Goal: Task Accomplishment & Management: Complete application form

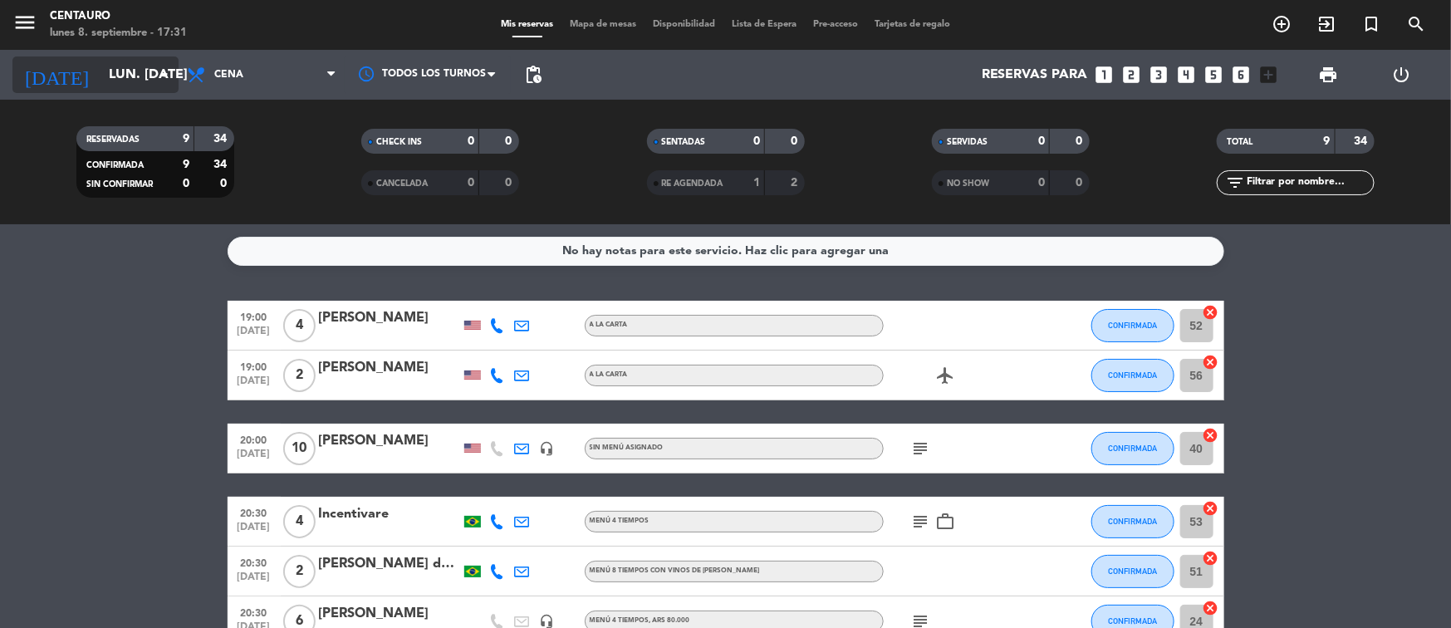
click at [161, 73] on icon "arrow_drop_down" at bounding box center [165, 75] width 20 height 20
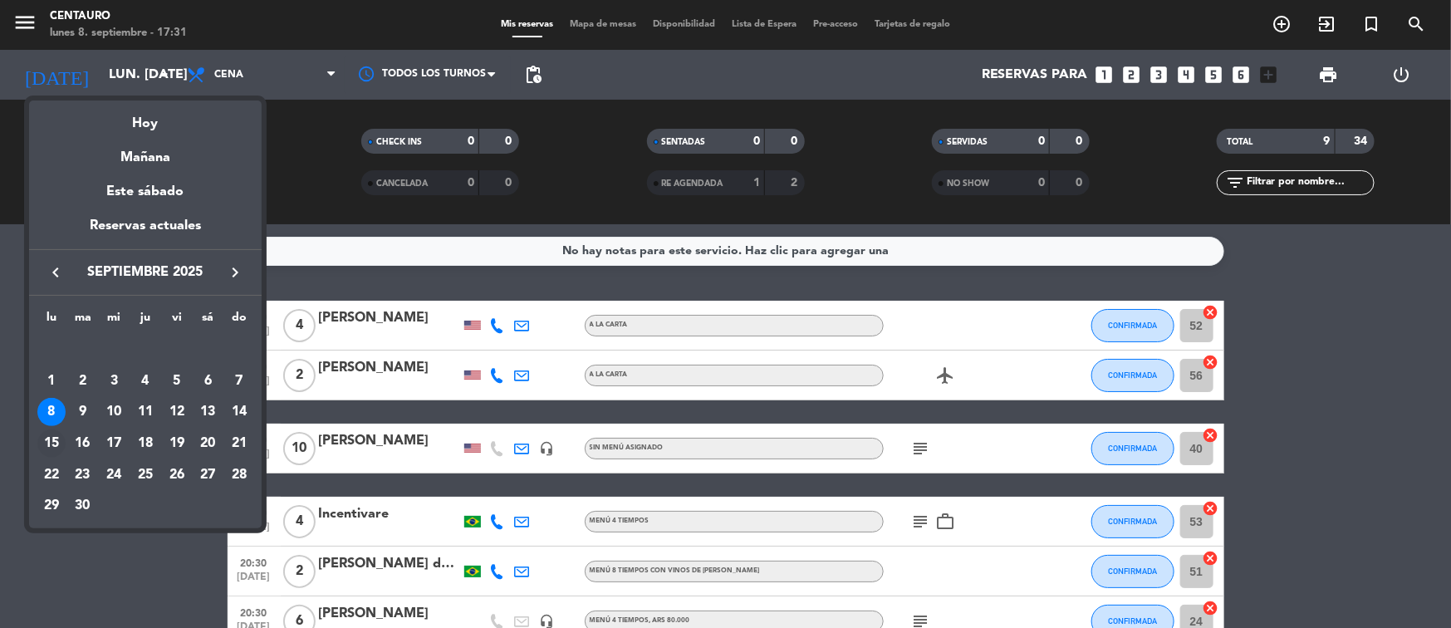
click at [64, 437] on div "15" at bounding box center [51, 444] width 28 height 28
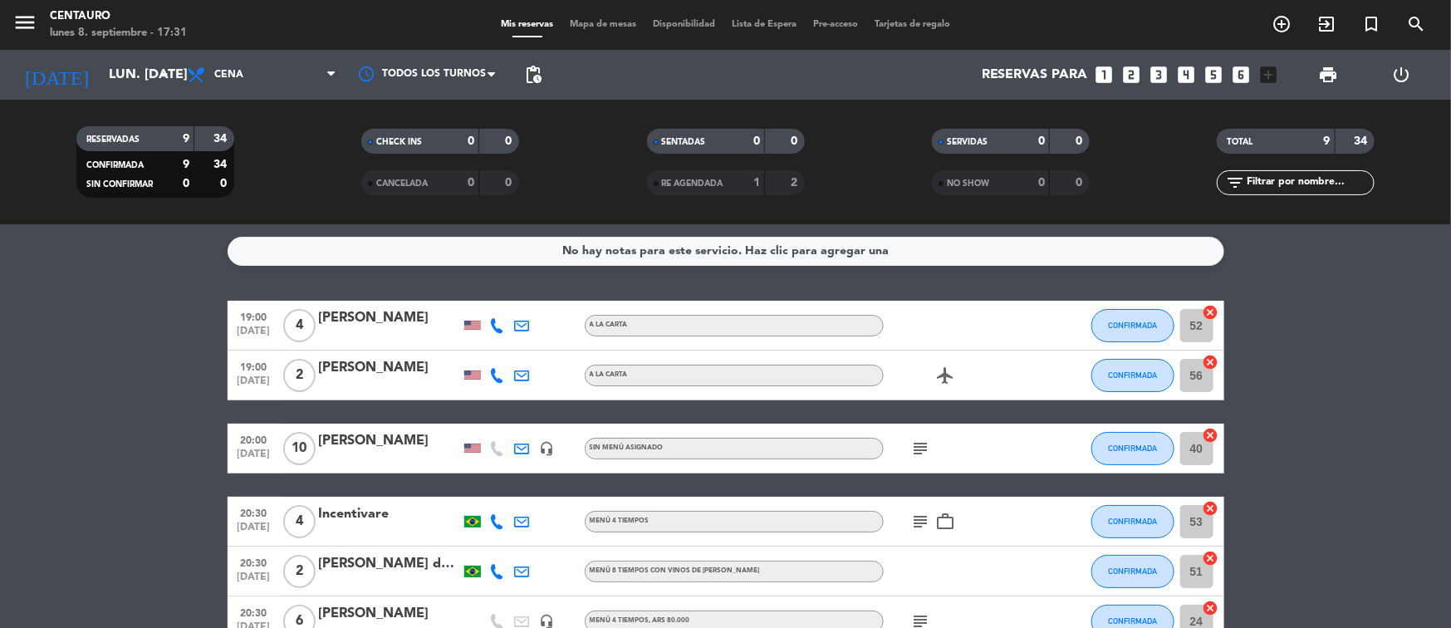
type input "lun. [DATE]"
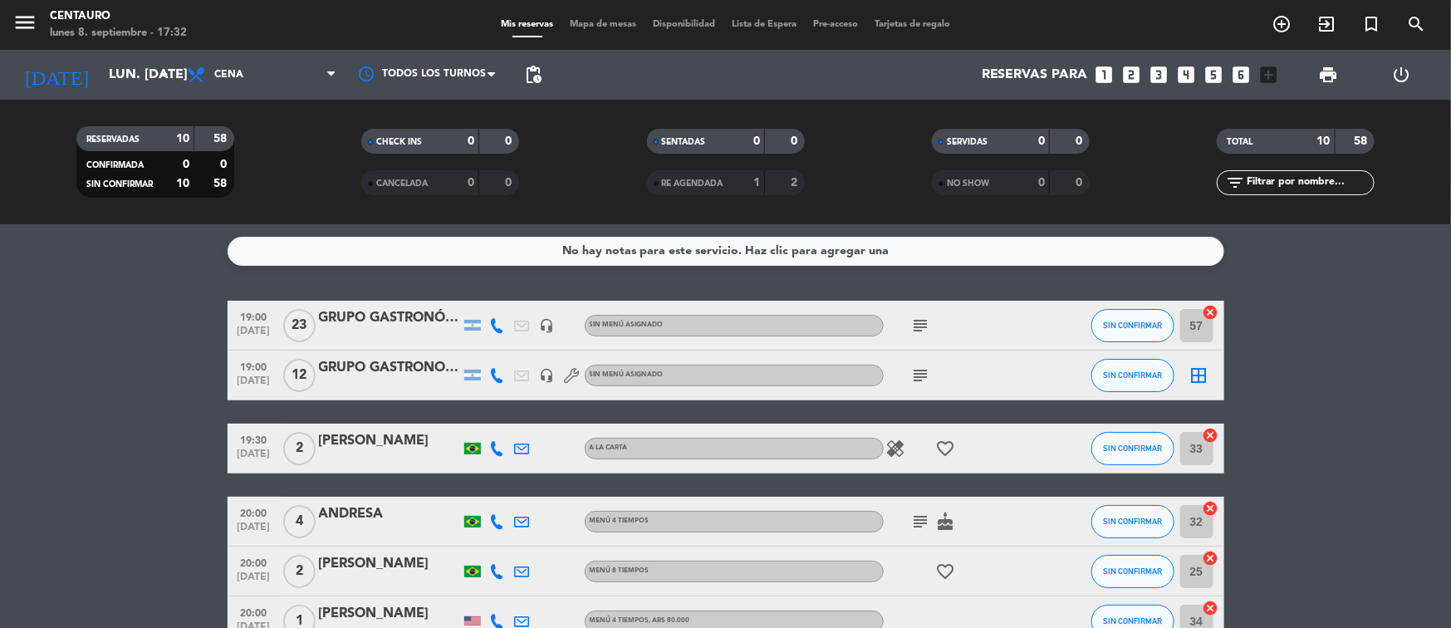
click at [372, 376] on div "GRUPO GASTRONOMICO" at bounding box center [389, 368] width 141 height 22
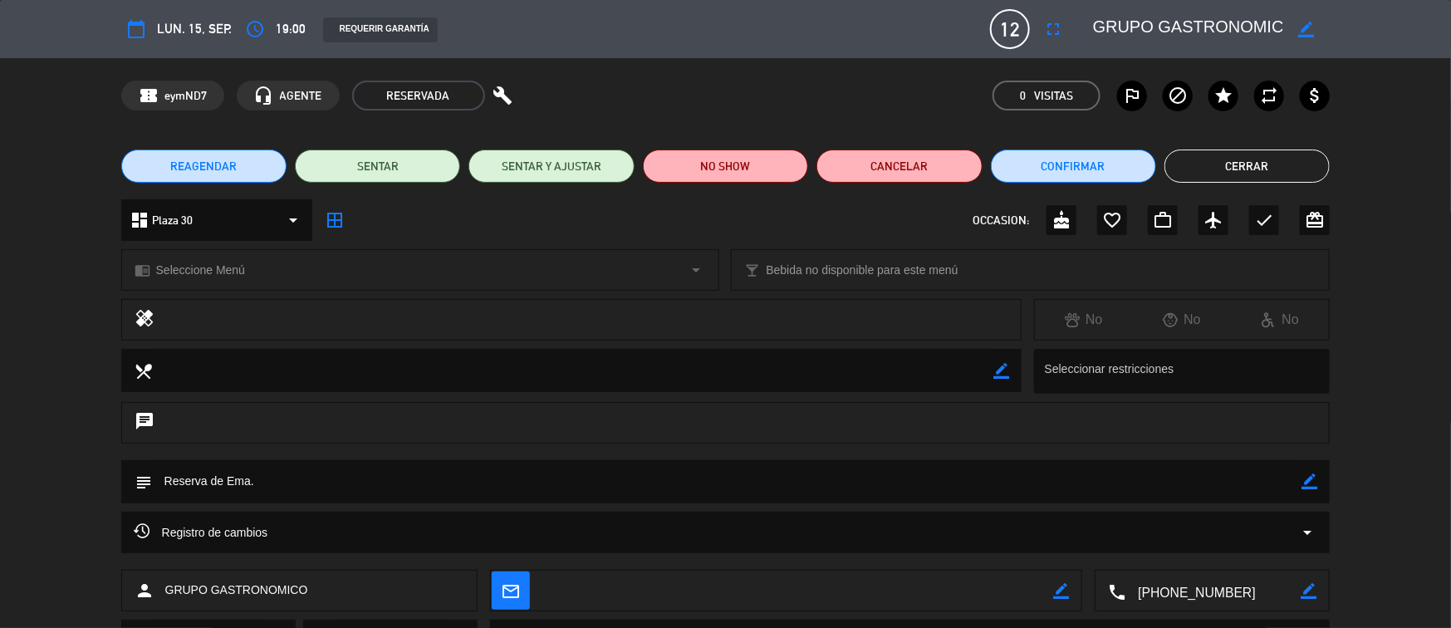
click at [1217, 169] on button "Cerrar" at bounding box center [1247, 166] width 165 height 33
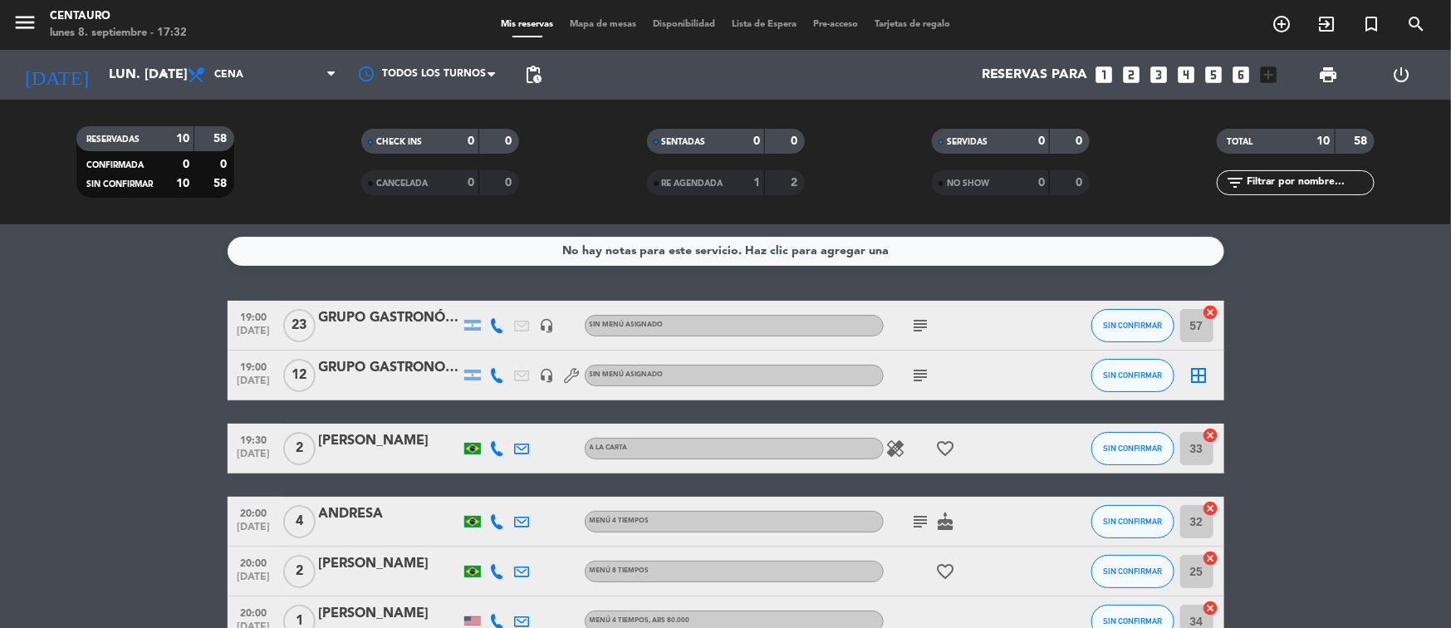
click at [605, 20] on span "Mapa de mesas" at bounding box center [603, 24] width 83 height 9
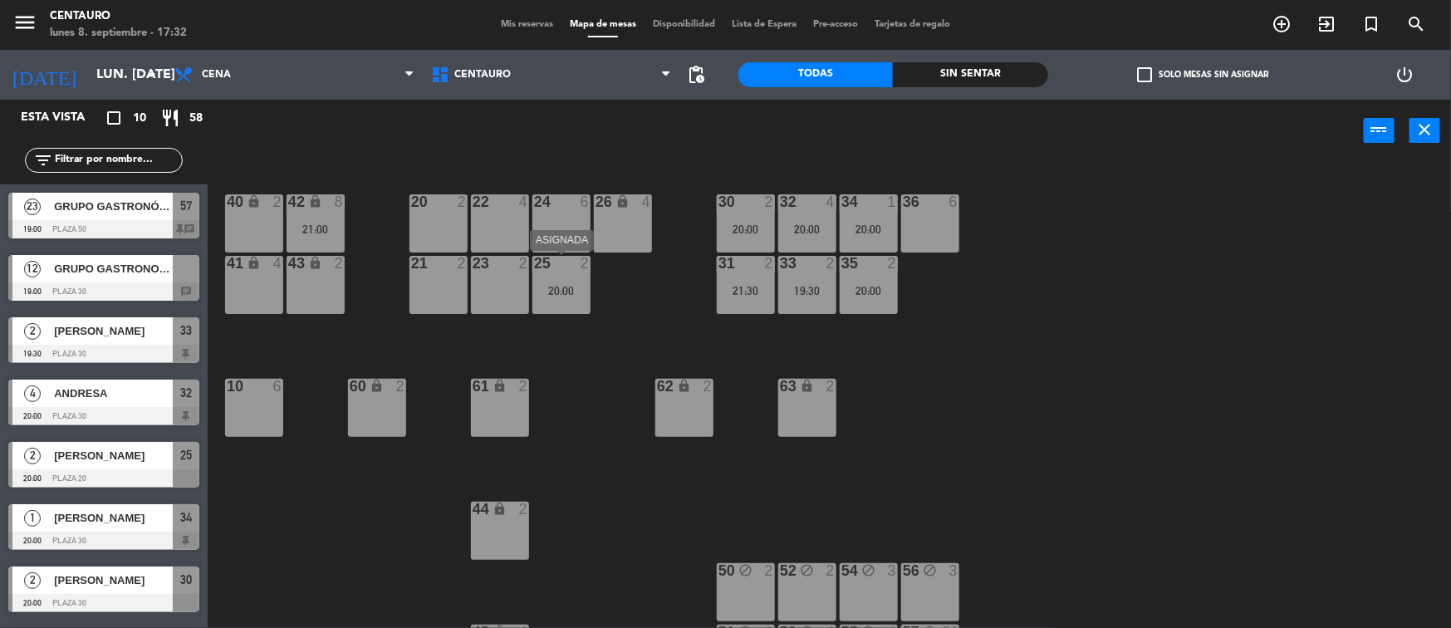
click at [565, 294] on div "20:00" at bounding box center [562, 291] width 58 height 12
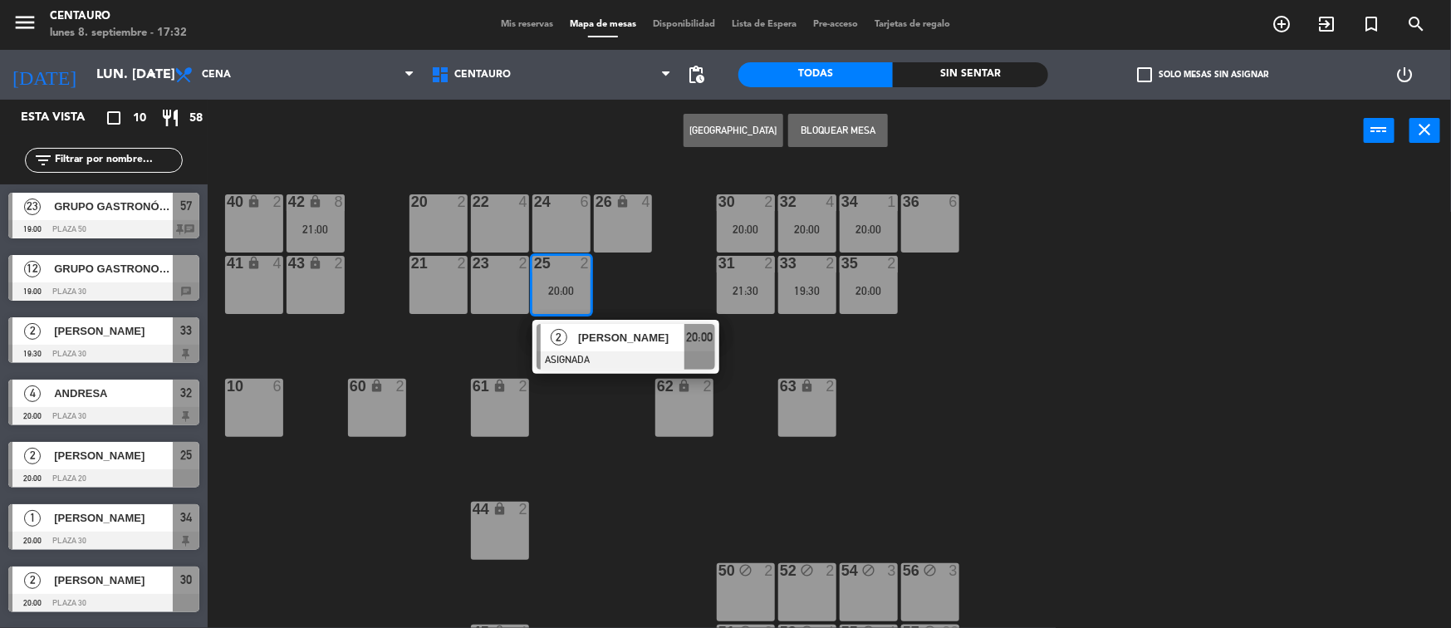
click at [562, 465] on div "20 2 22 4 24 6 26 lock 4 40 lock 2 42 lock 8 21:00 30 2 20:00 34 1 20:00 32 4 2…" at bounding box center [837, 397] width 1230 height 466
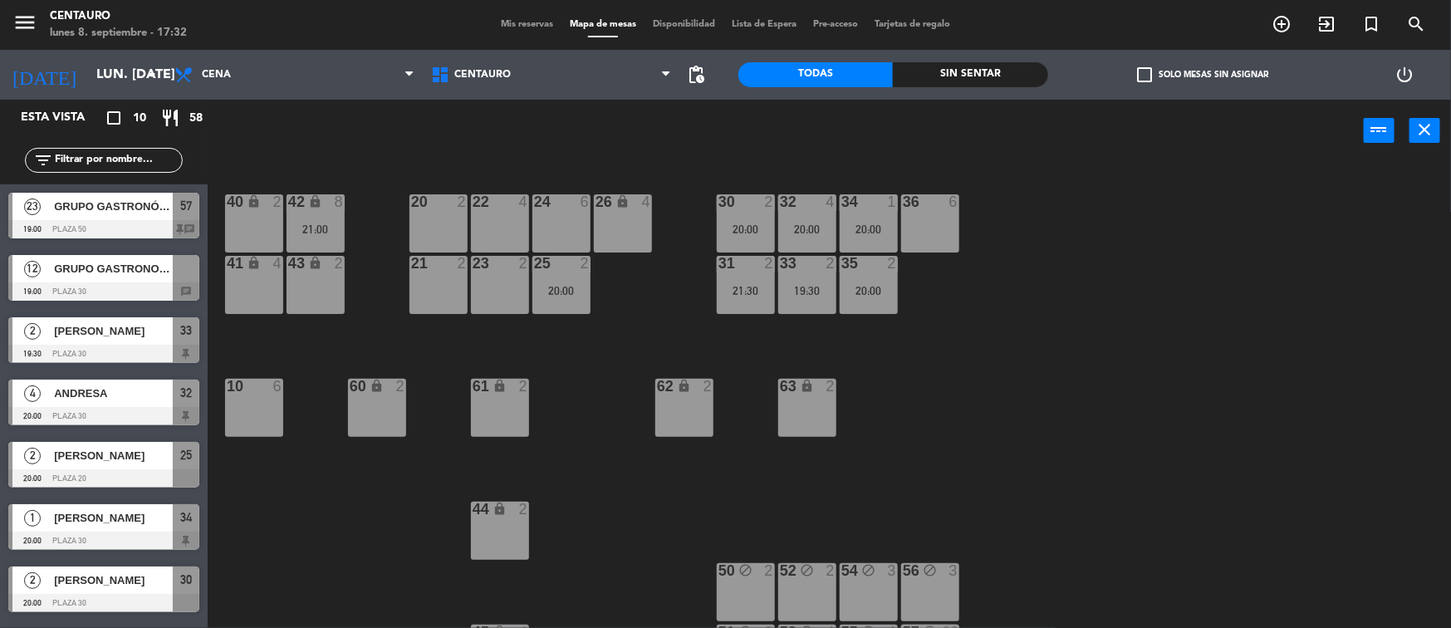
click at [553, 210] on div "24 6" at bounding box center [562, 202] width 58 height 17
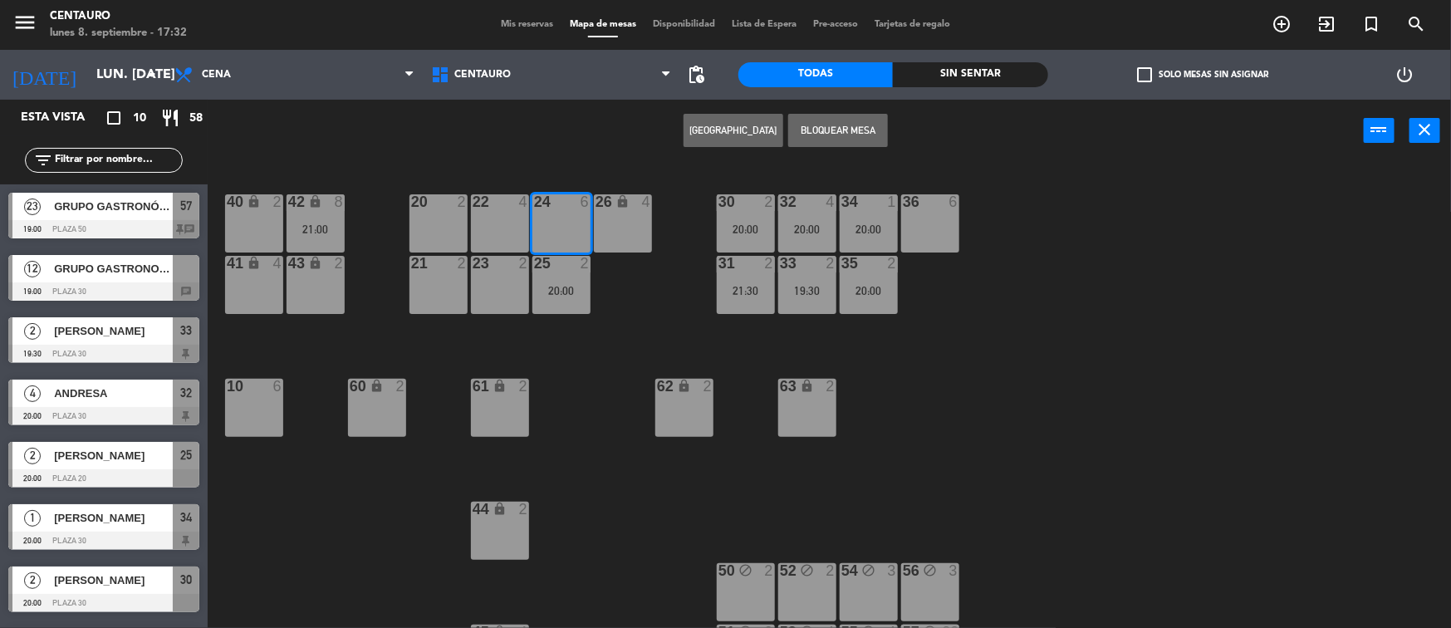
click at [832, 123] on button "Bloquear Mesa" at bounding box center [838, 130] width 100 height 33
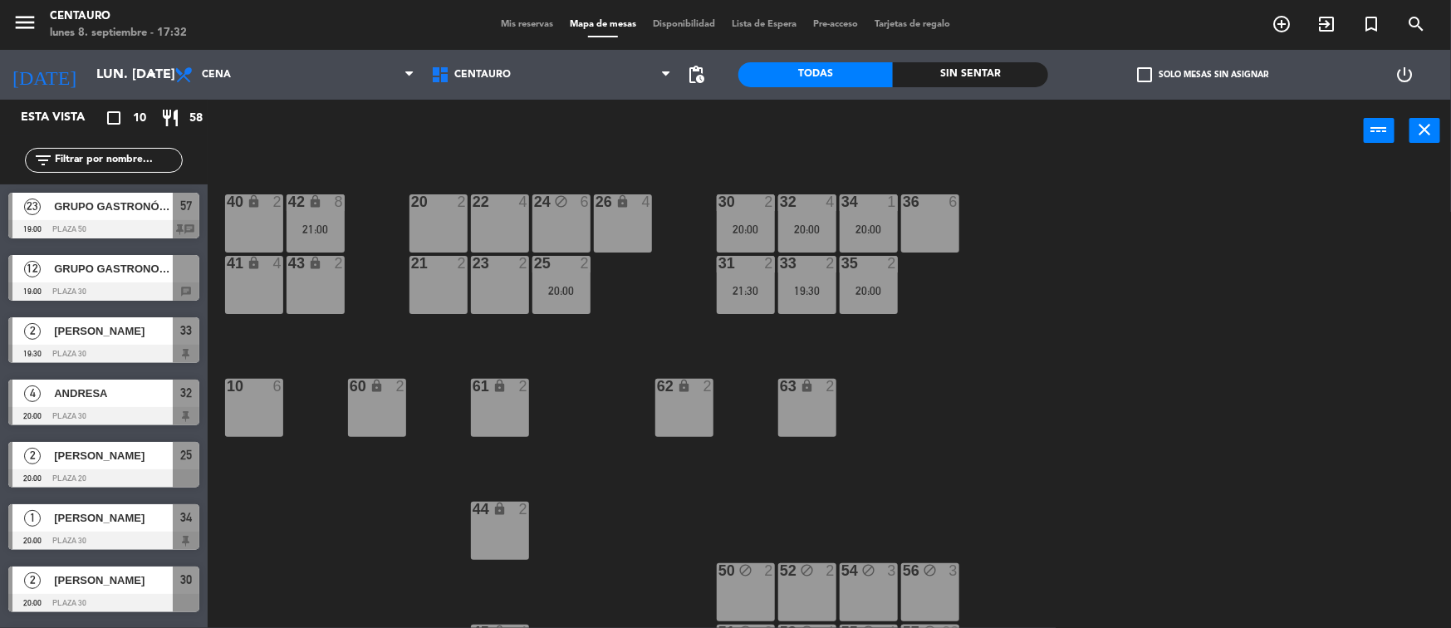
click at [508, 230] on div "22 4" at bounding box center [500, 223] width 58 height 58
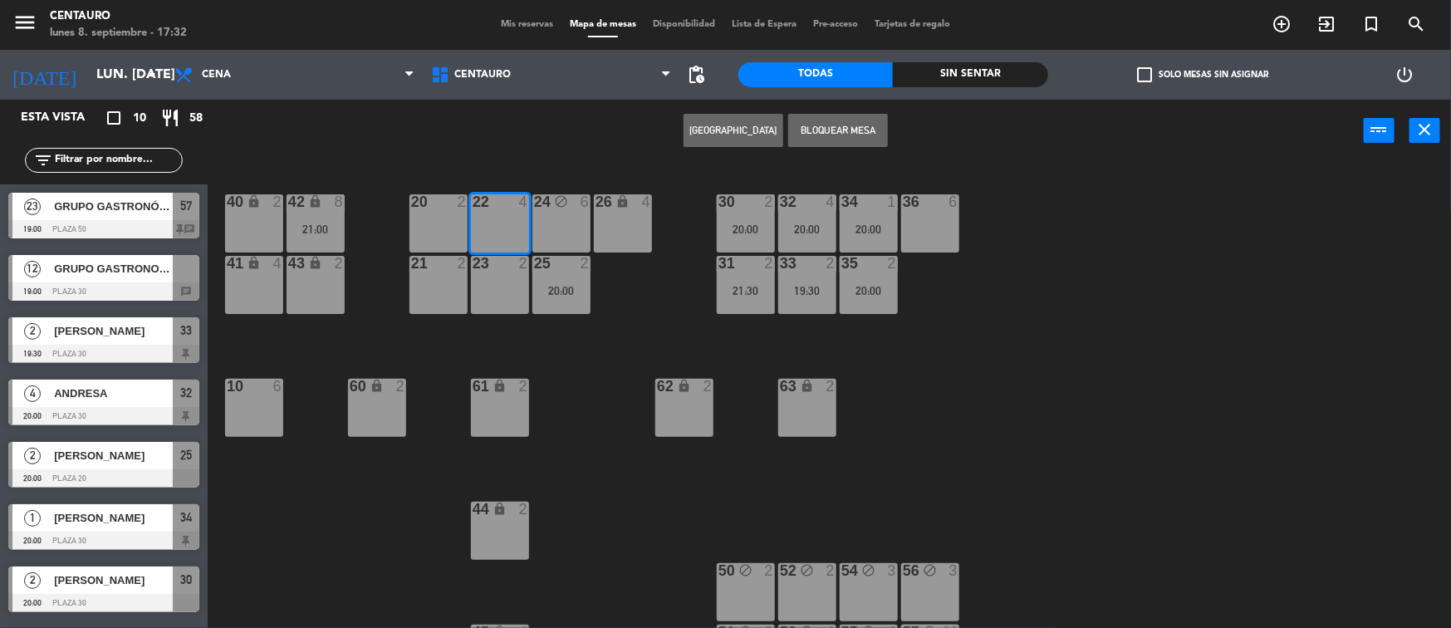
click at [812, 130] on button "Bloquear Mesa" at bounding box center [838, 130] width 100 height 33
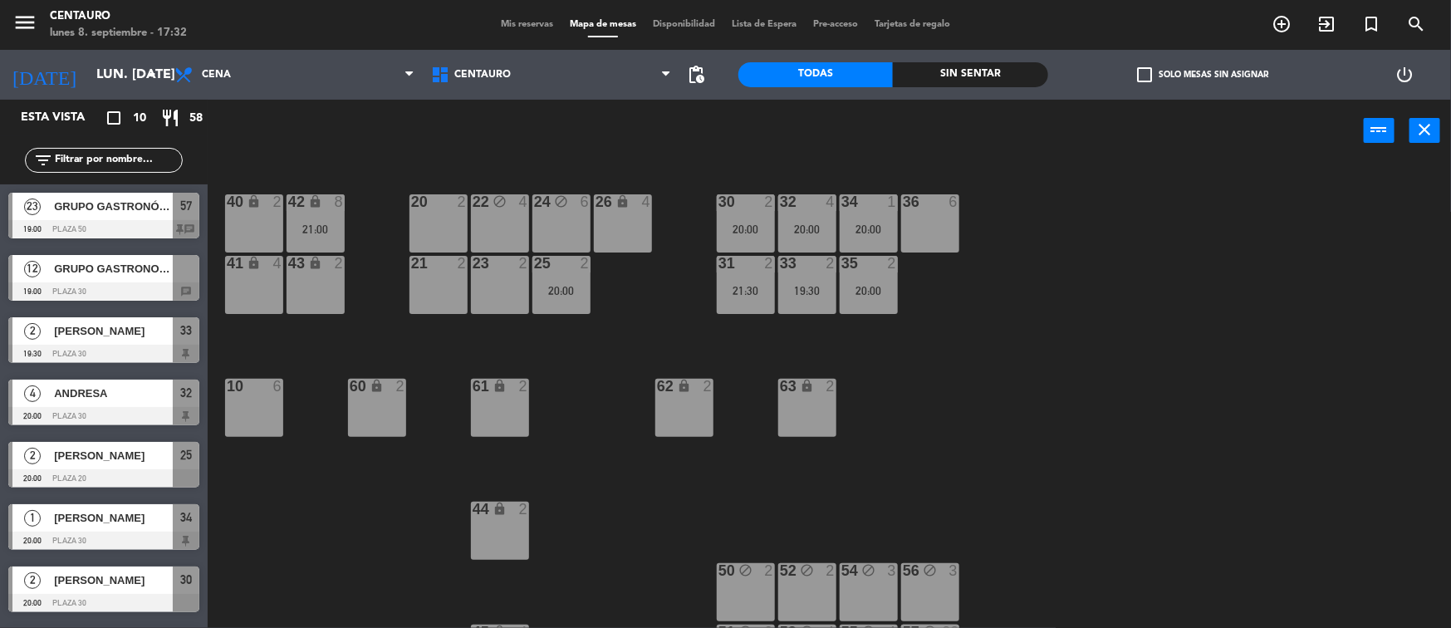
click at [496, 308] on div "23 2" at bounding box center [500, 285] width 58 height 58
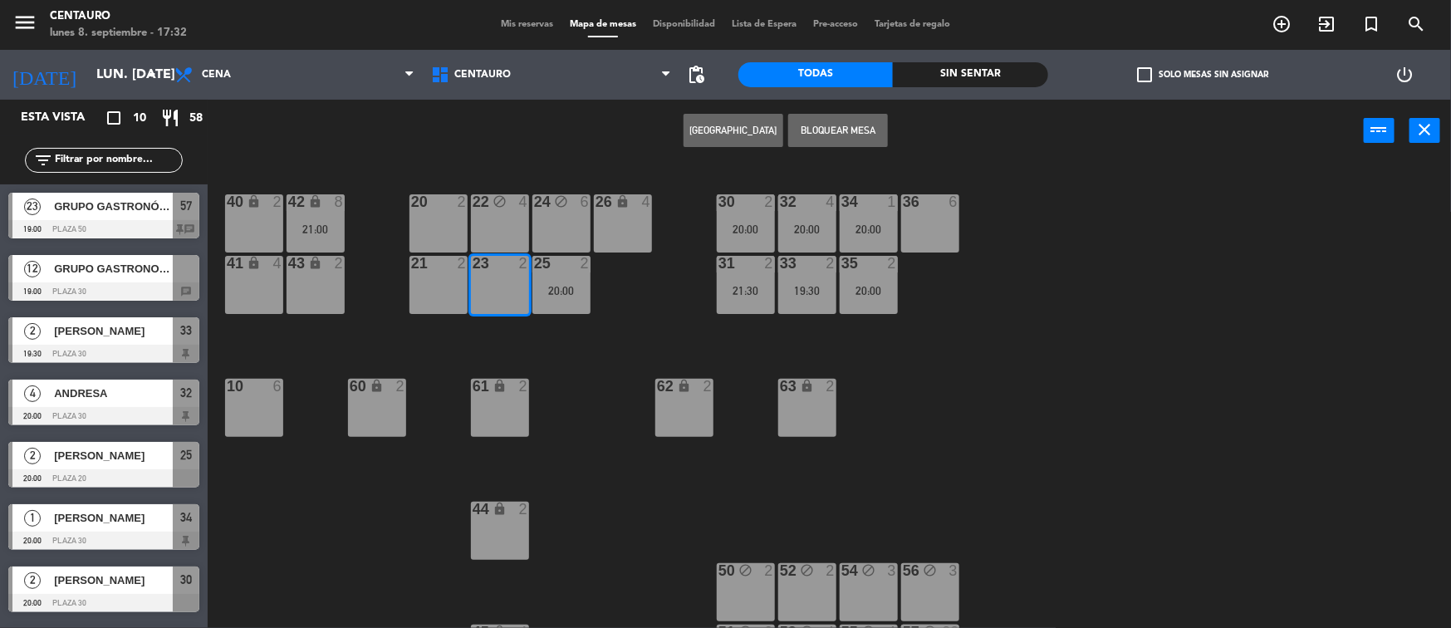
click at [823, 140] on button "Bloquear Mesa" at bounding box center [838, 130] width 100 height 33
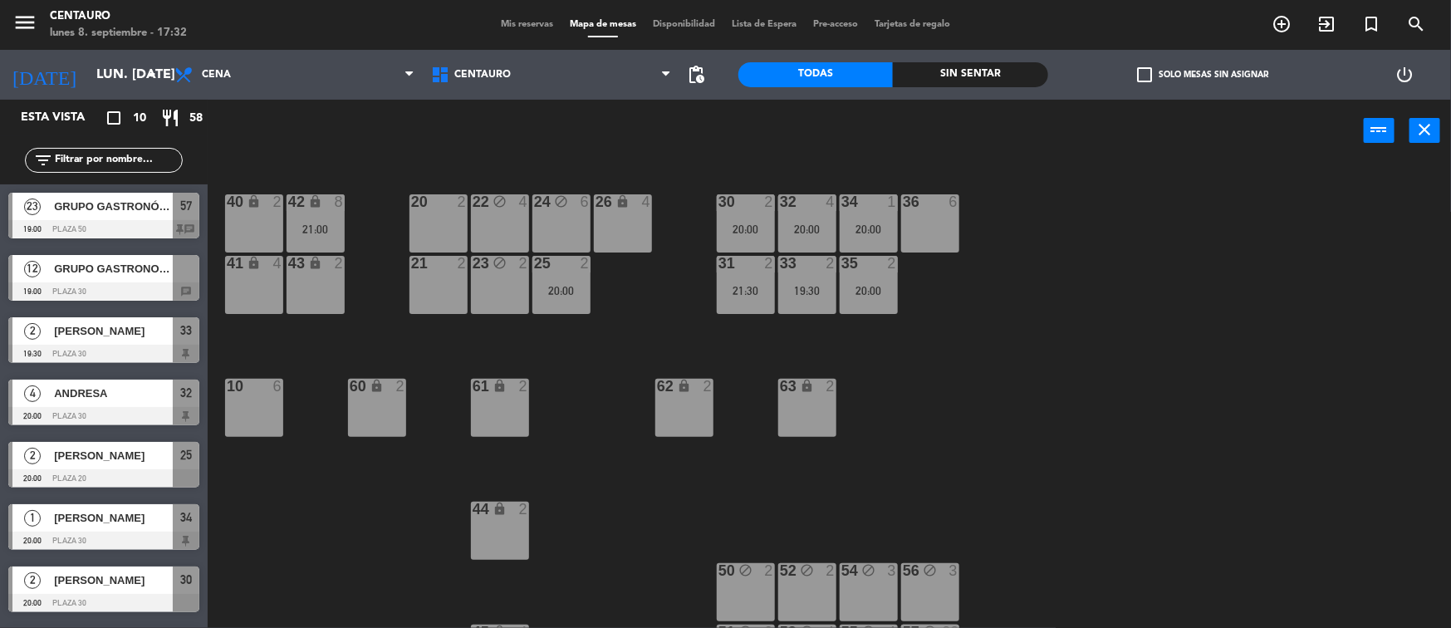
click at [457, 236] on div "20 2" at bounding box center [439, 223] width 58 height 58
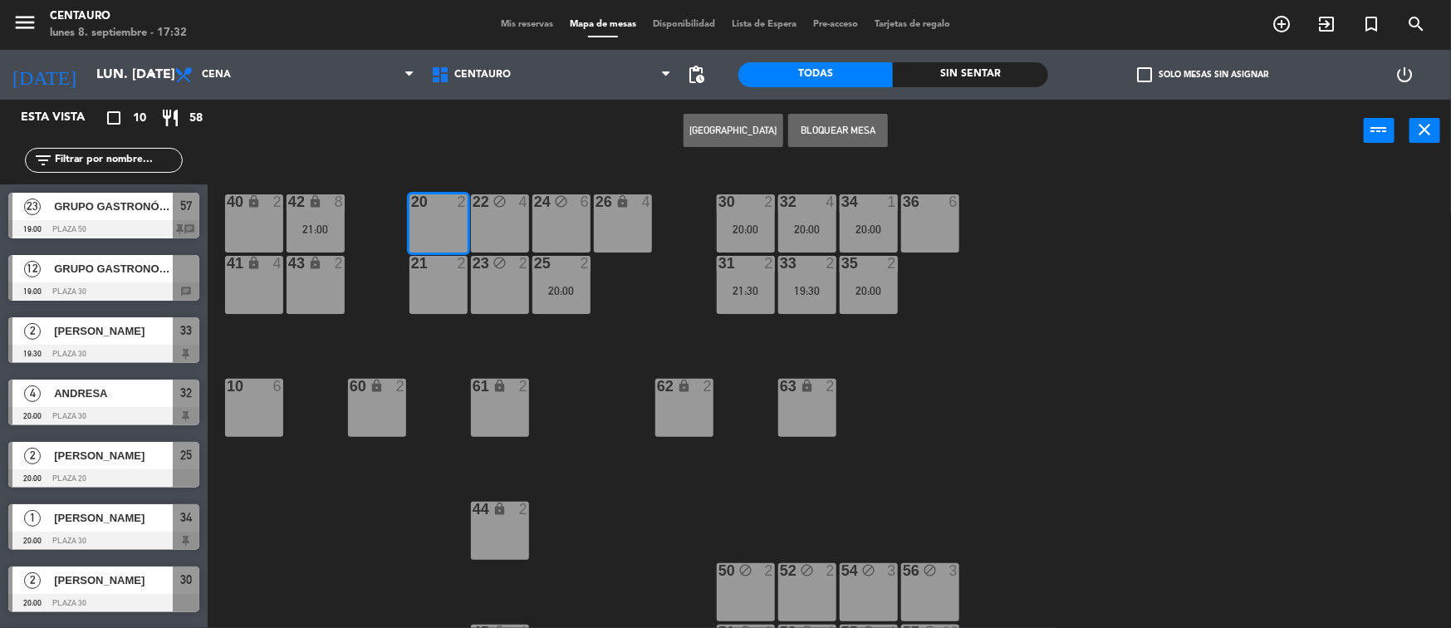
click at [847, 150] on div "Crear Reserva Bloquear Mesa power_input close" at bounding box center [786, 131] width 1156 height 63
click at [851, 126] on button "Bloquear Mesa" at bounding box center [838, 130] width 100 height 33
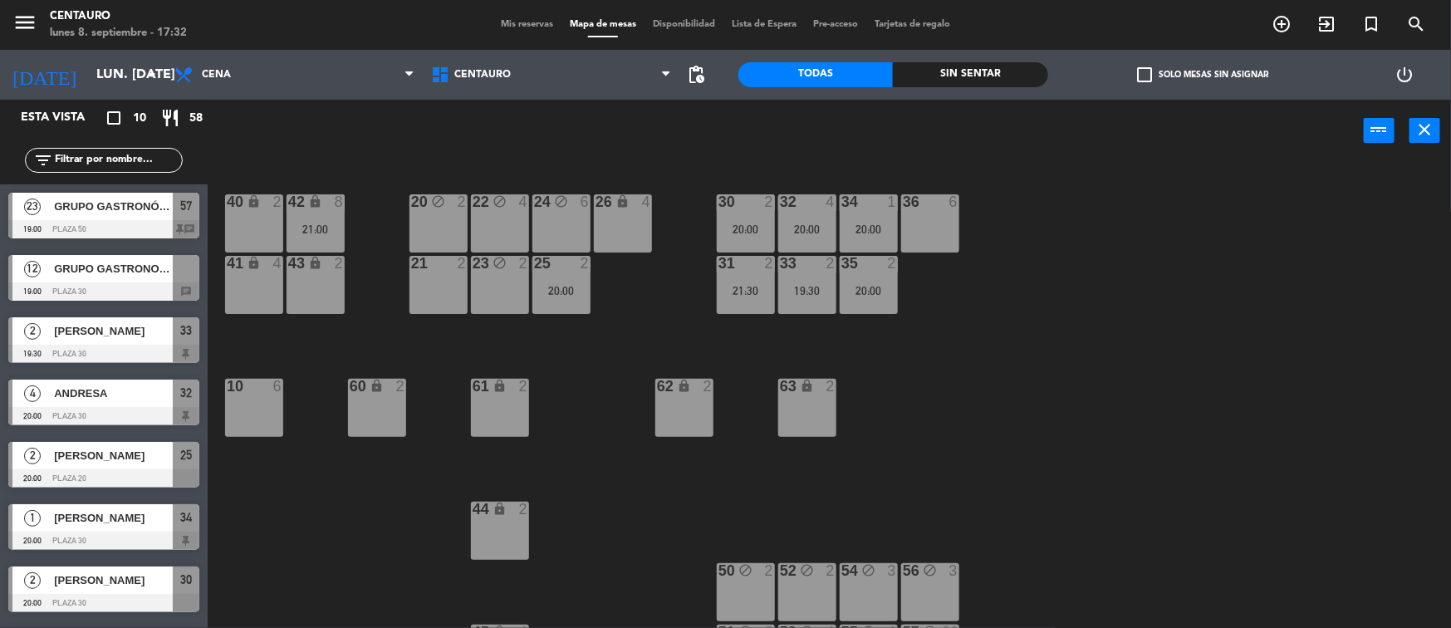
click at [432, 292] on div "21 2" at bounding box center [439, 285] width 58 height 58
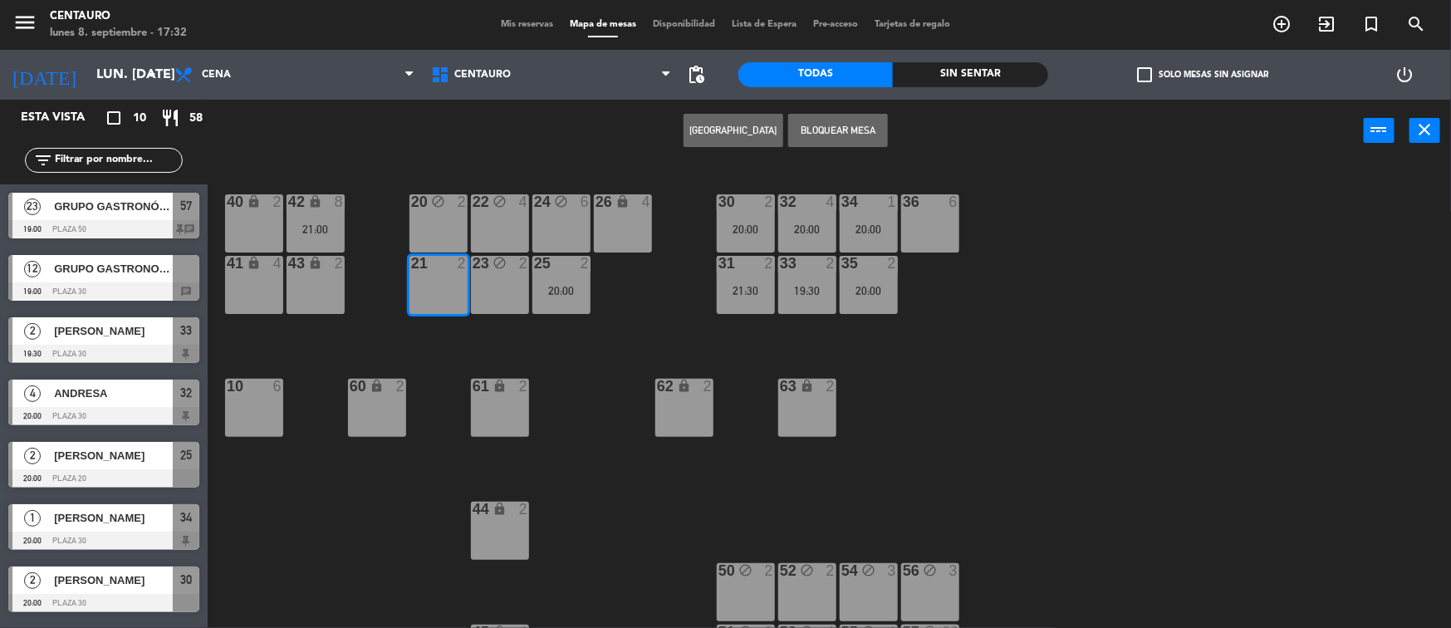
click at [819, 135] on button "Bloquear Mesa" at bounding box center [838, 130] width 100 height 33
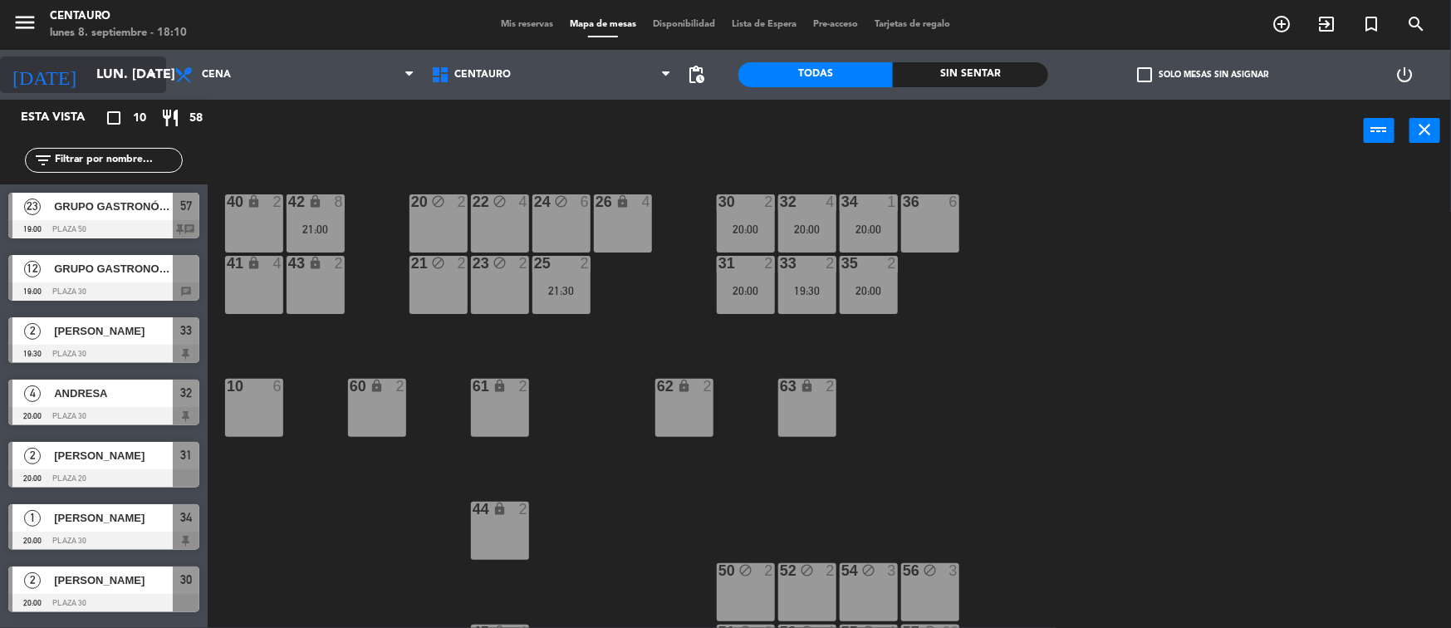
click at [126, 90] on input "lun. [DATE]" at bounding box center [175, 75] width 175 height 32
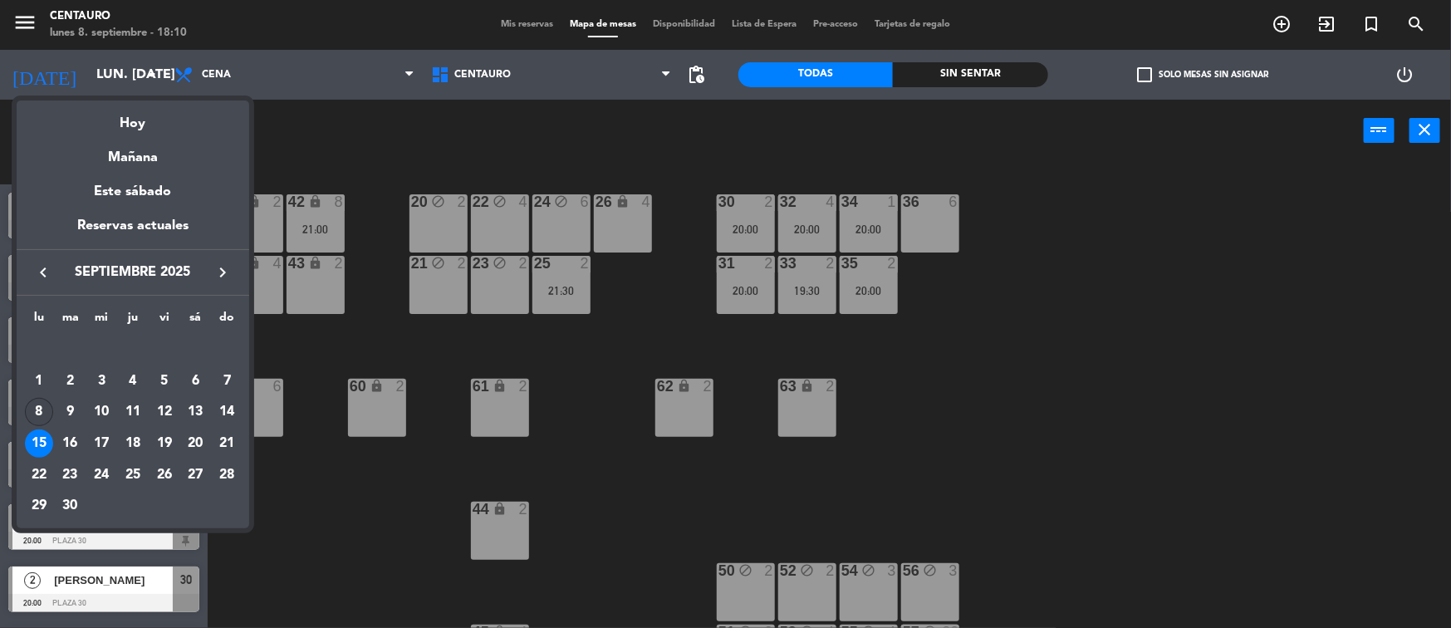
click at [39, 405] on div "8" at bounding box center [39, 412] width 28 height 28
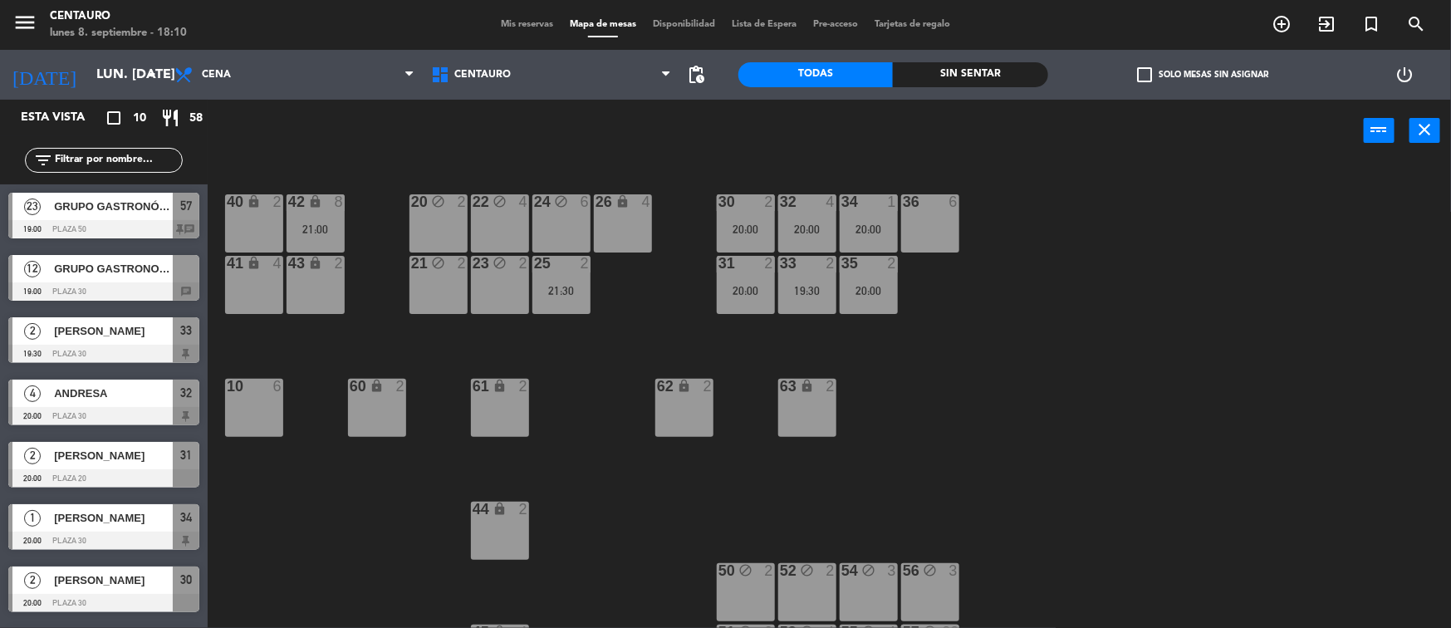
type input "lun. [DATE]"
click at [521, 29] on span "Mis reservas" at bounding box center [527, 24] width 69 height 9
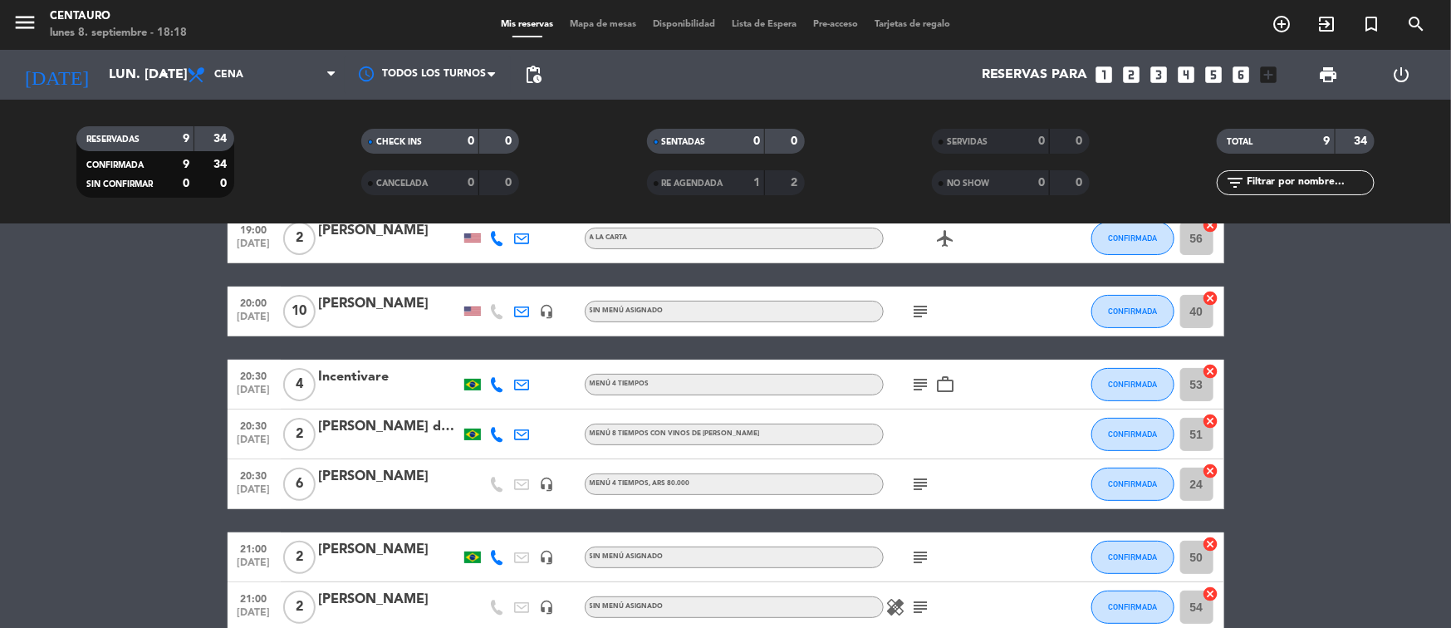
scroll to position [164, 0]
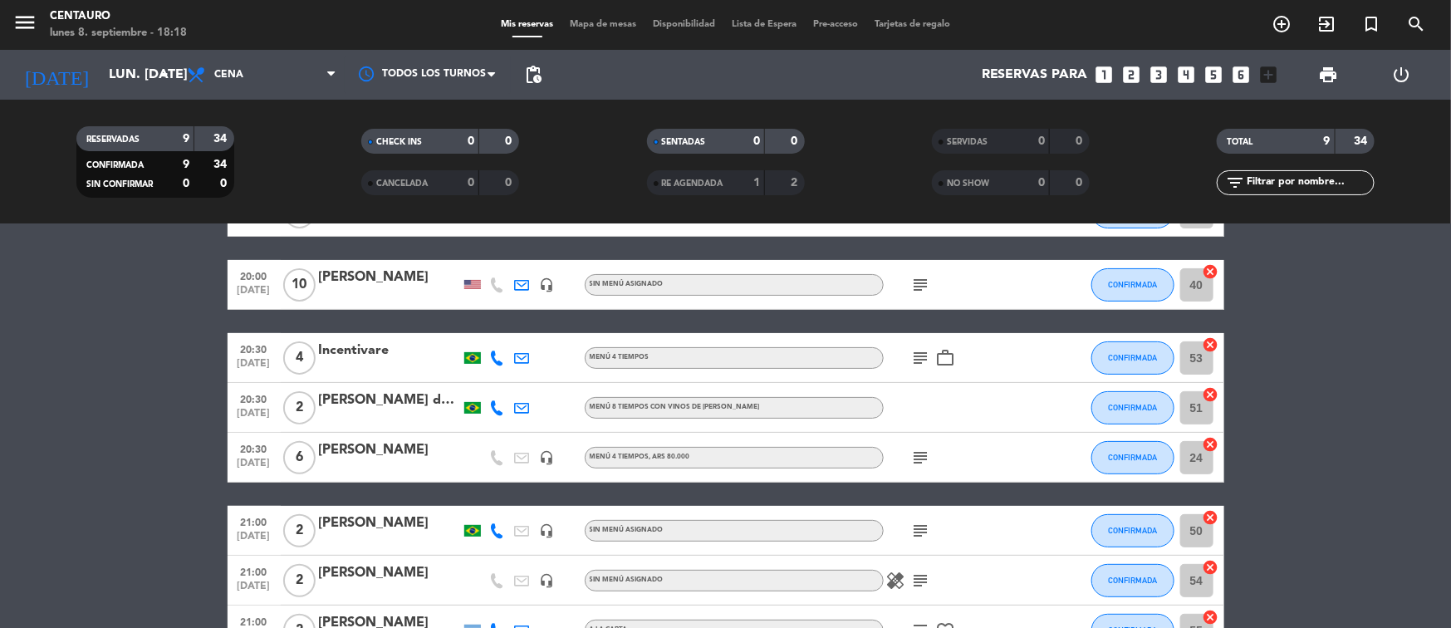
click at [586, 24] on span "Mapa de mesas" at bounding box center [603, 24] width 83 height 9
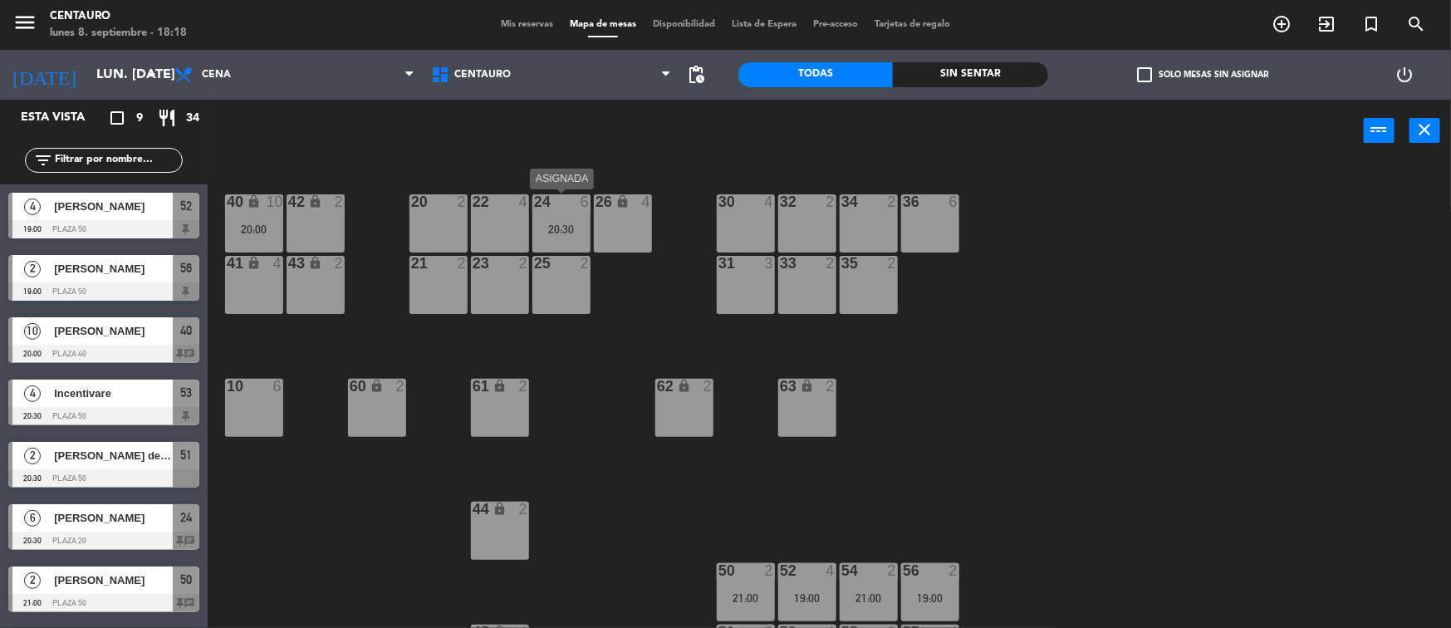
click at [552, 218] on div "24 6 20:30" at bounding box center [562, 223] width 58 height 58
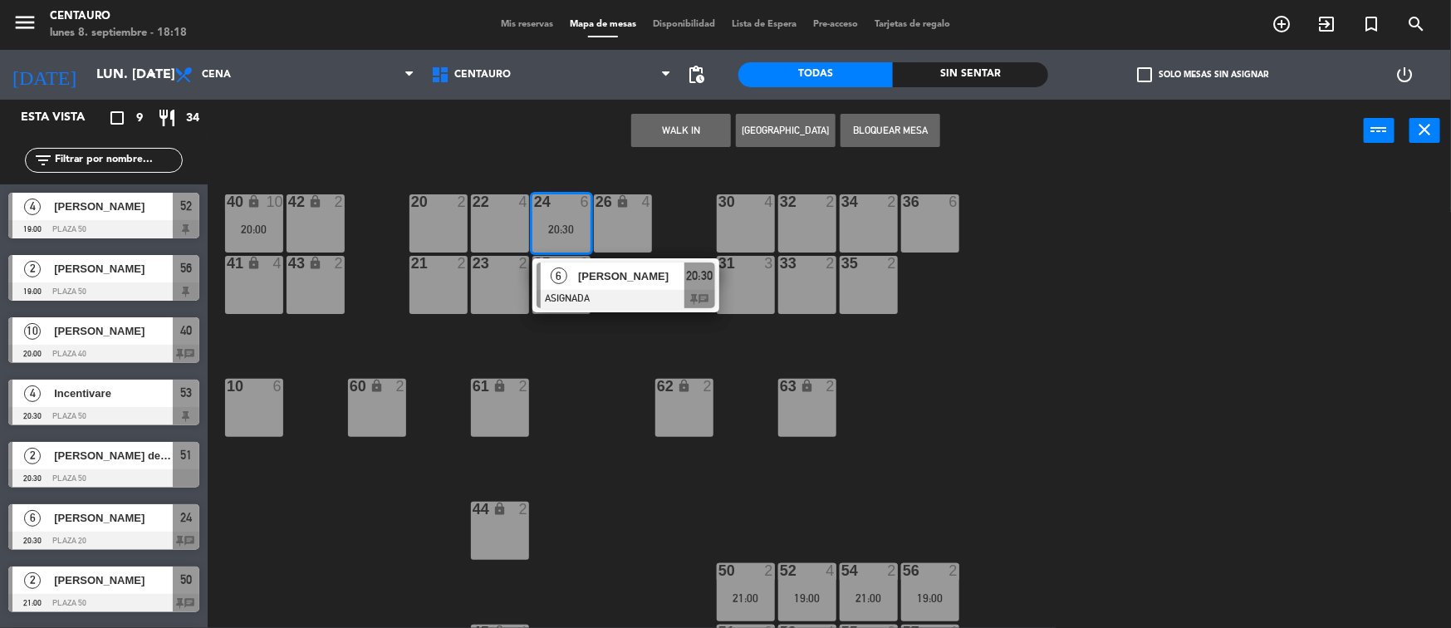
click at [249, 390] on div at bounding box center [253, 386] width 27 height 15
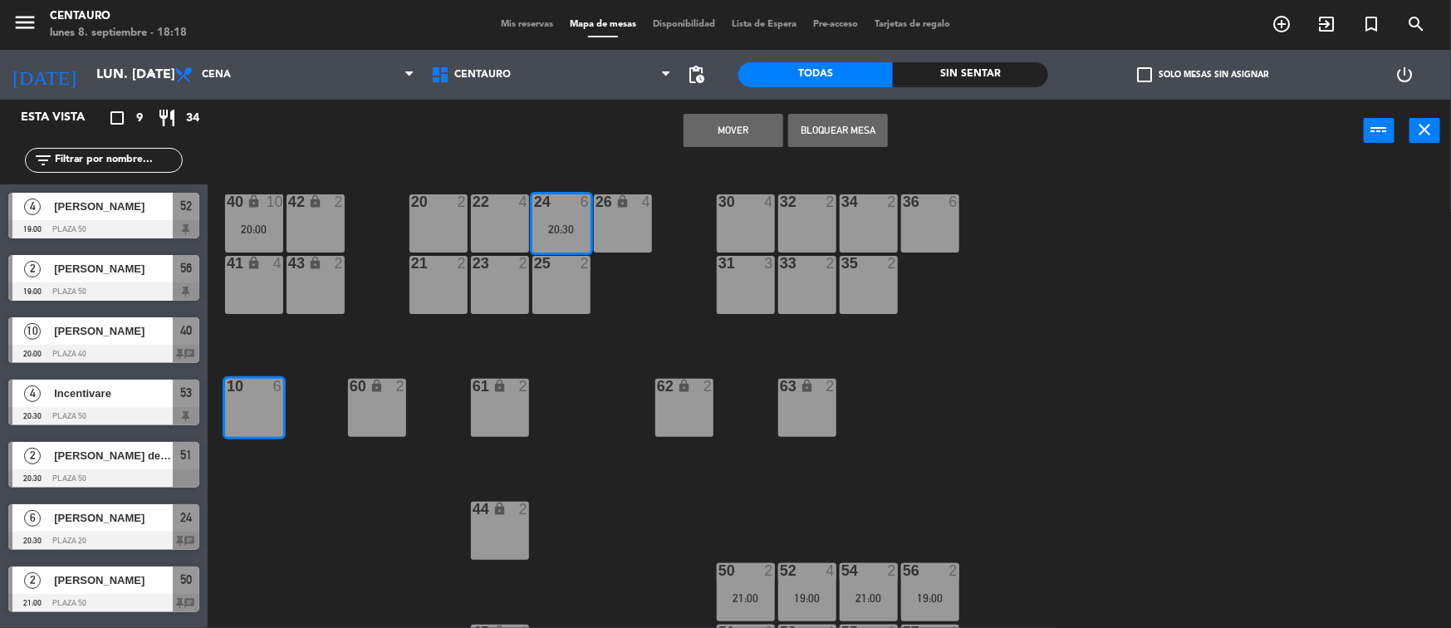
click at [731, 118] on button "Mover" at bounding box center [734, 130] width 100 height 33
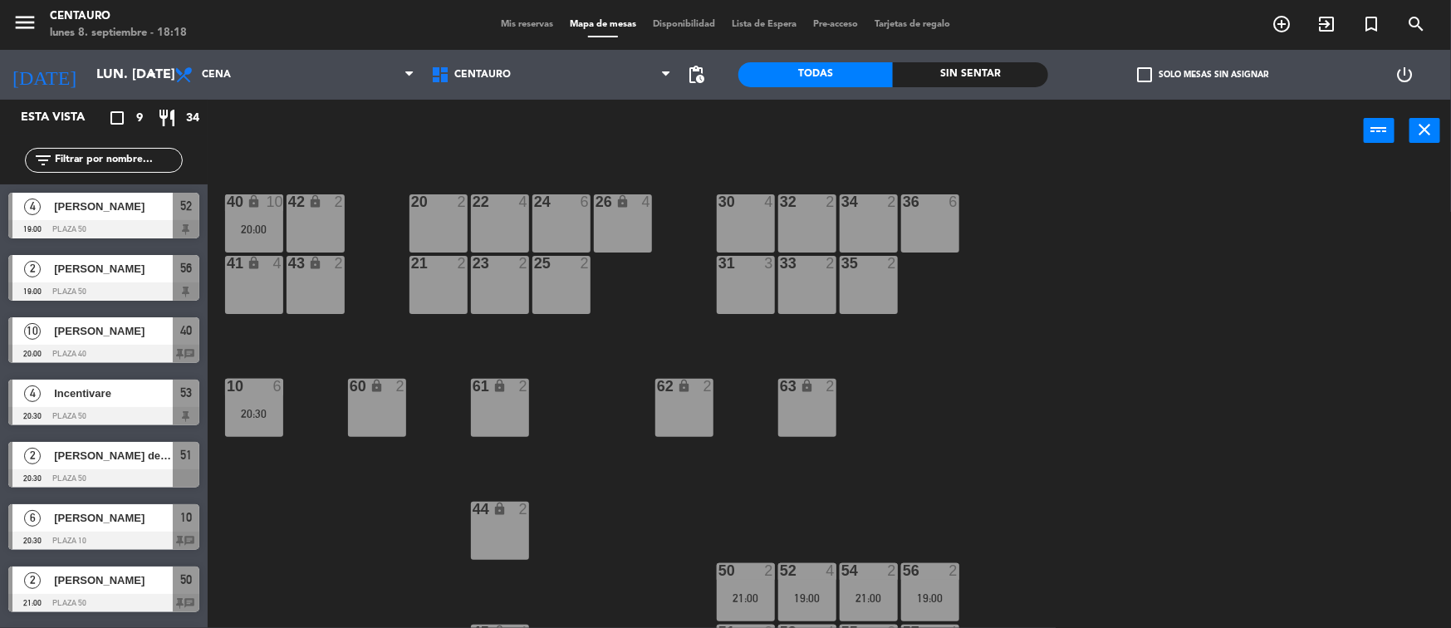
scroll to position [52, 0]
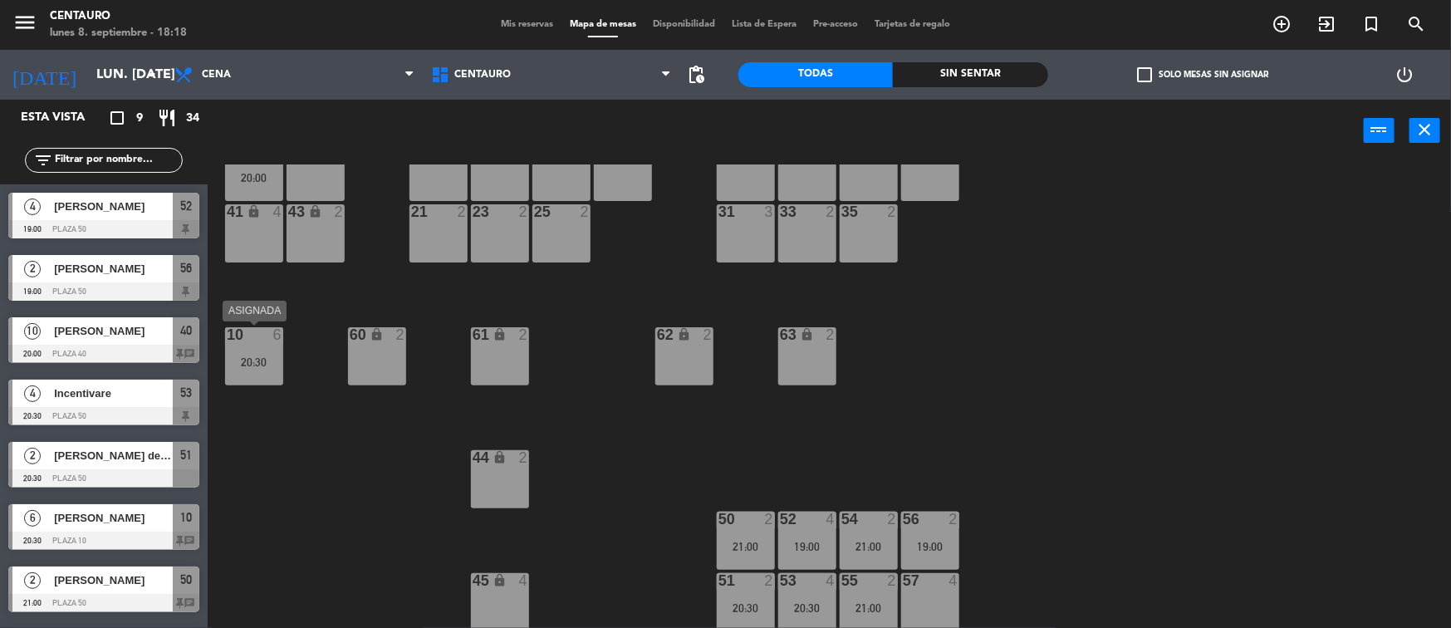
click at [249, 372] on div "10 6 20:30" at bounding box center [254, 356] width 58 height 58
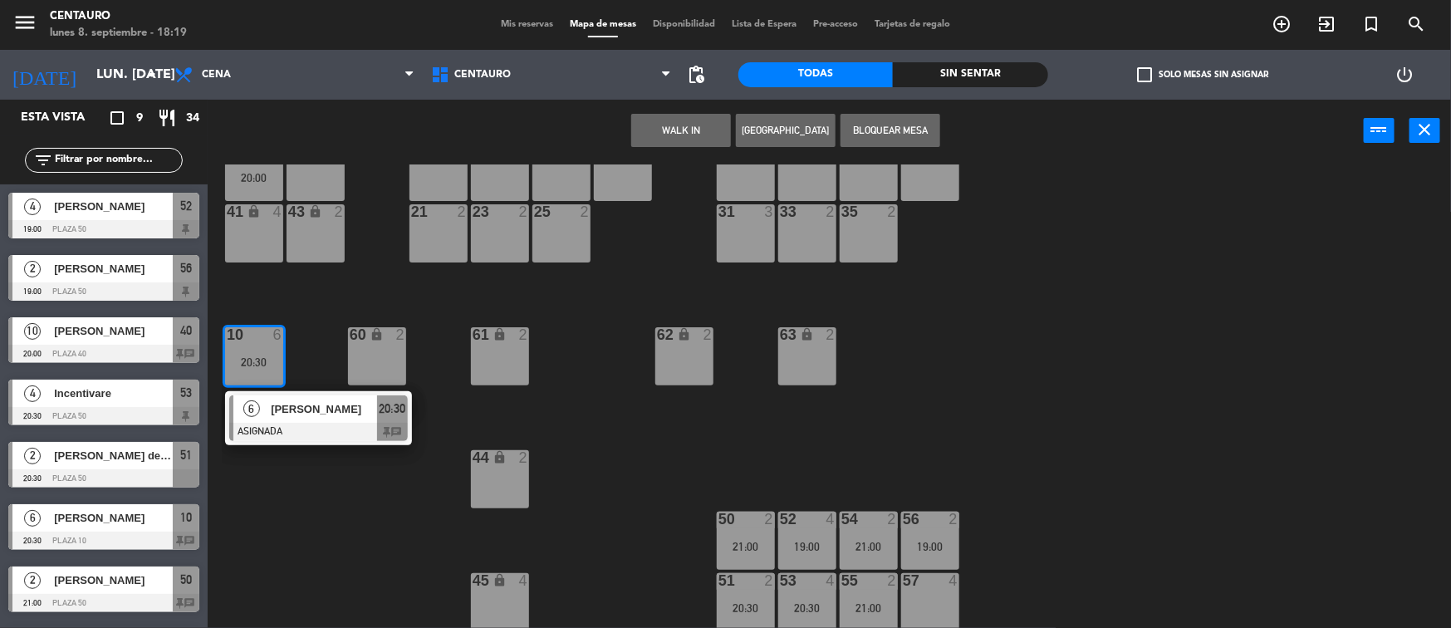
scroll to position [0, 0]
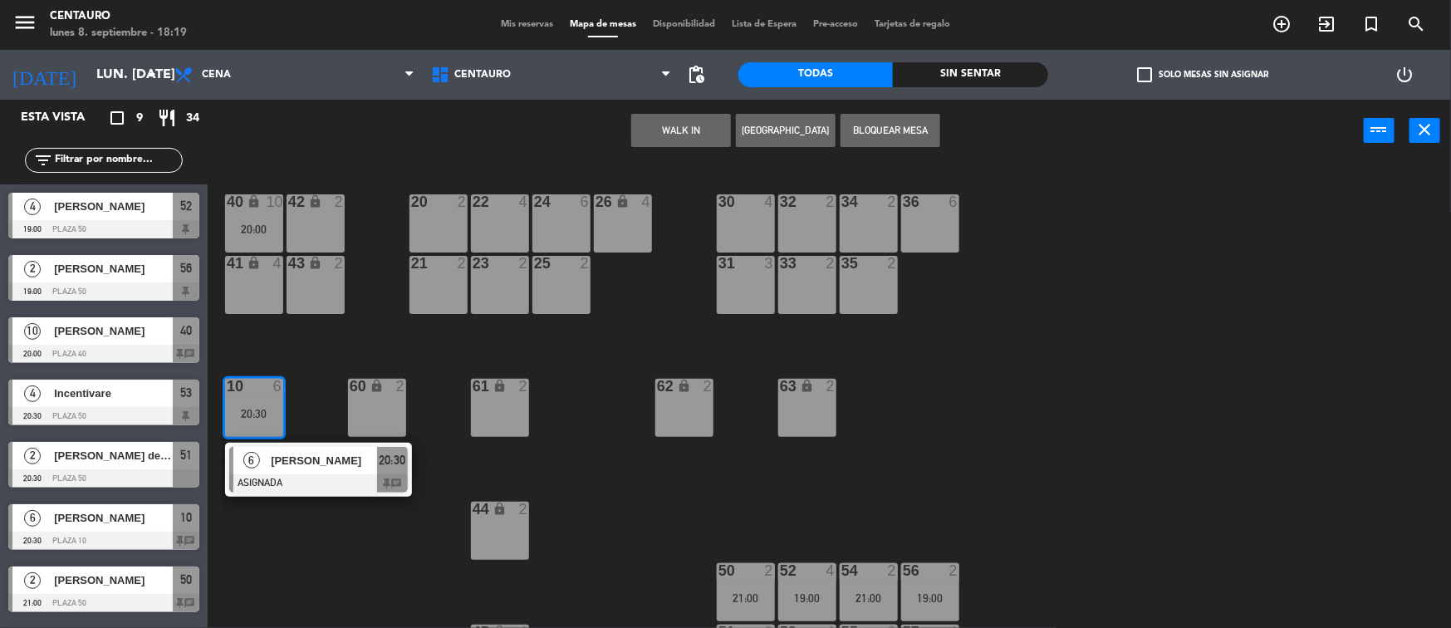
click at [574, 225] on div "24 6" at bounding box center [562, 223] width 58 height 58
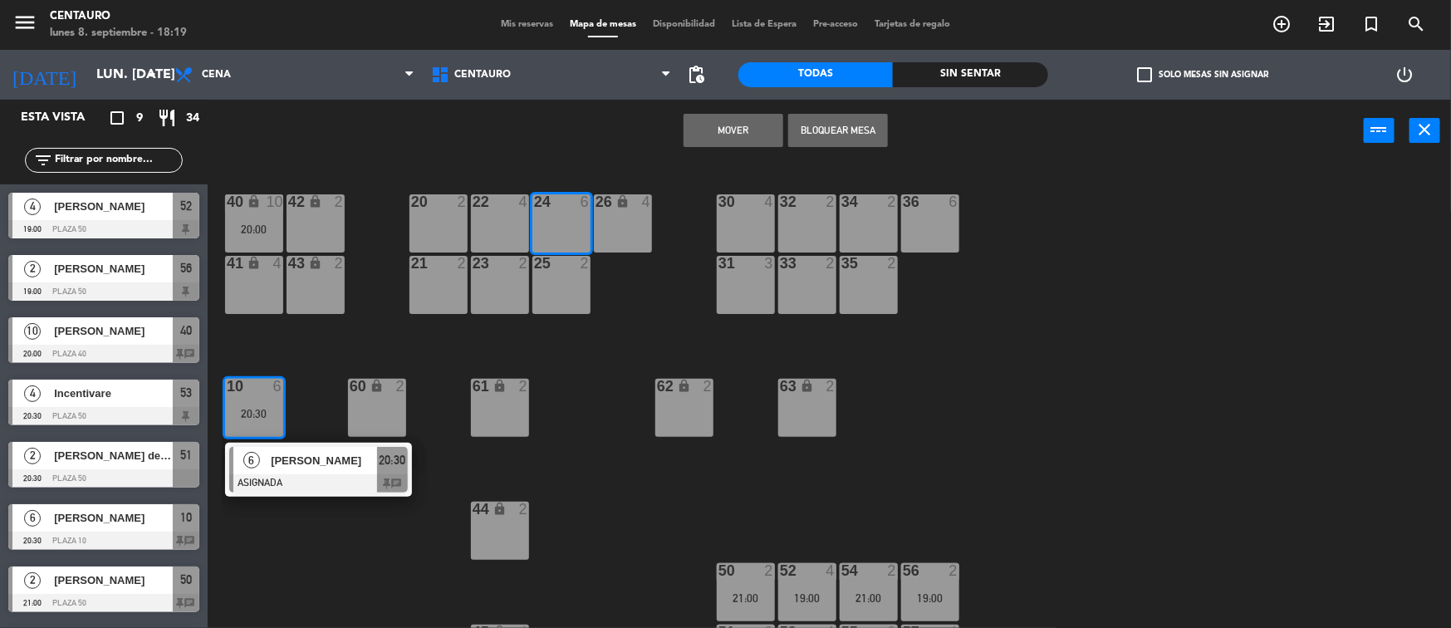
click at [733, 142] on button "Mover" at bounding box center [734, 130] width 100 height 33
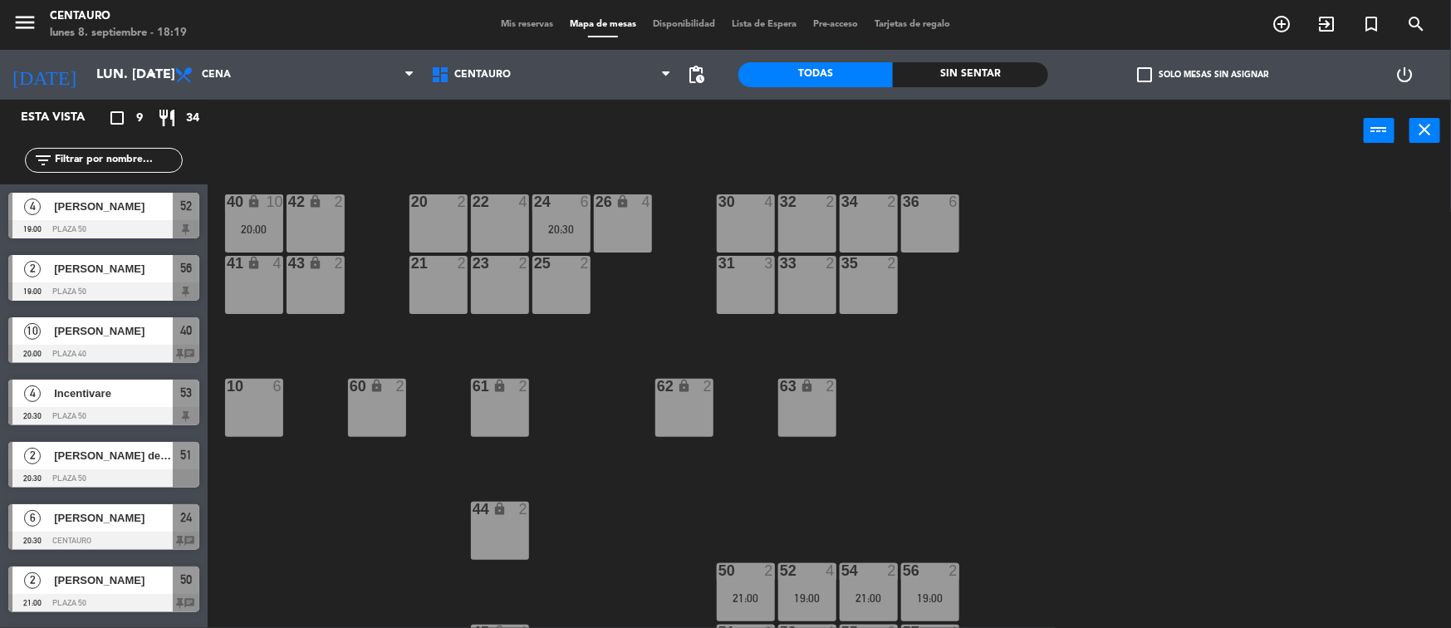
click at [611, 320] on div "20 2 22 4 24 6 20:30 26 lock 4 40 lock 10 20:00 42 lock 2 30 4 34 2 32 2 36 6 2…" at bounding box center [837, 397] width 1230 height 466
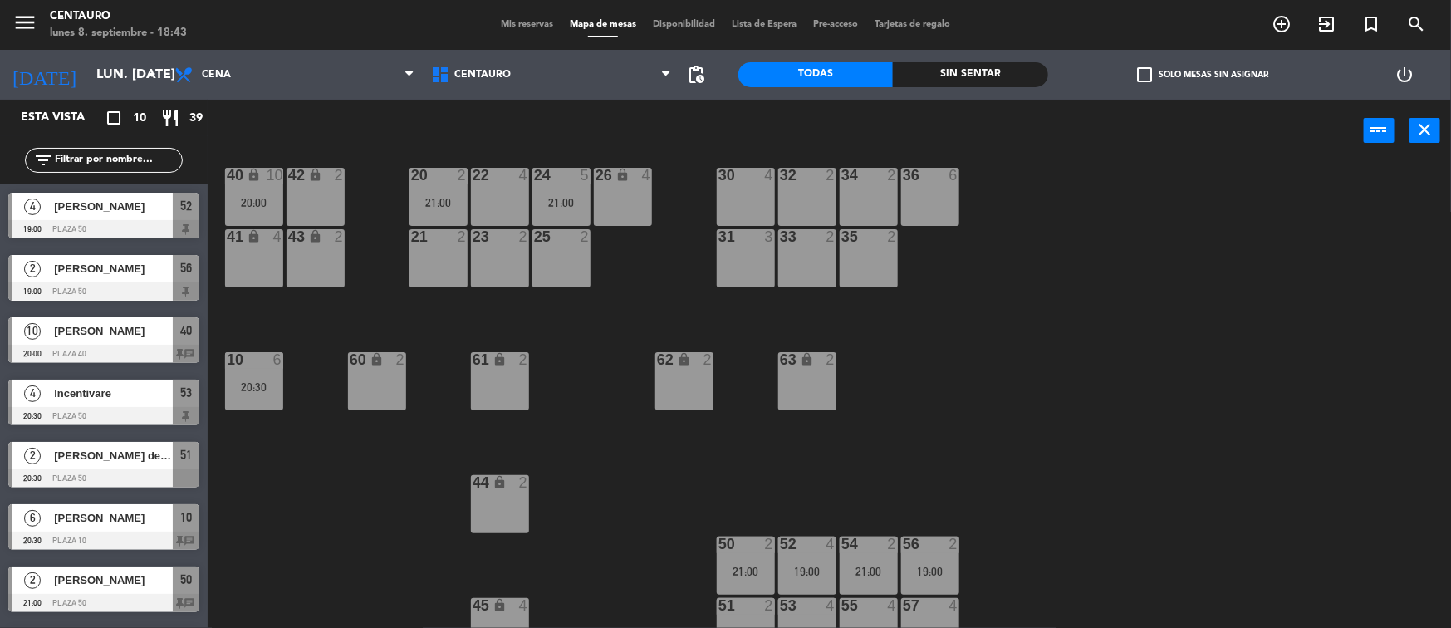
scroll to position [52, 0]
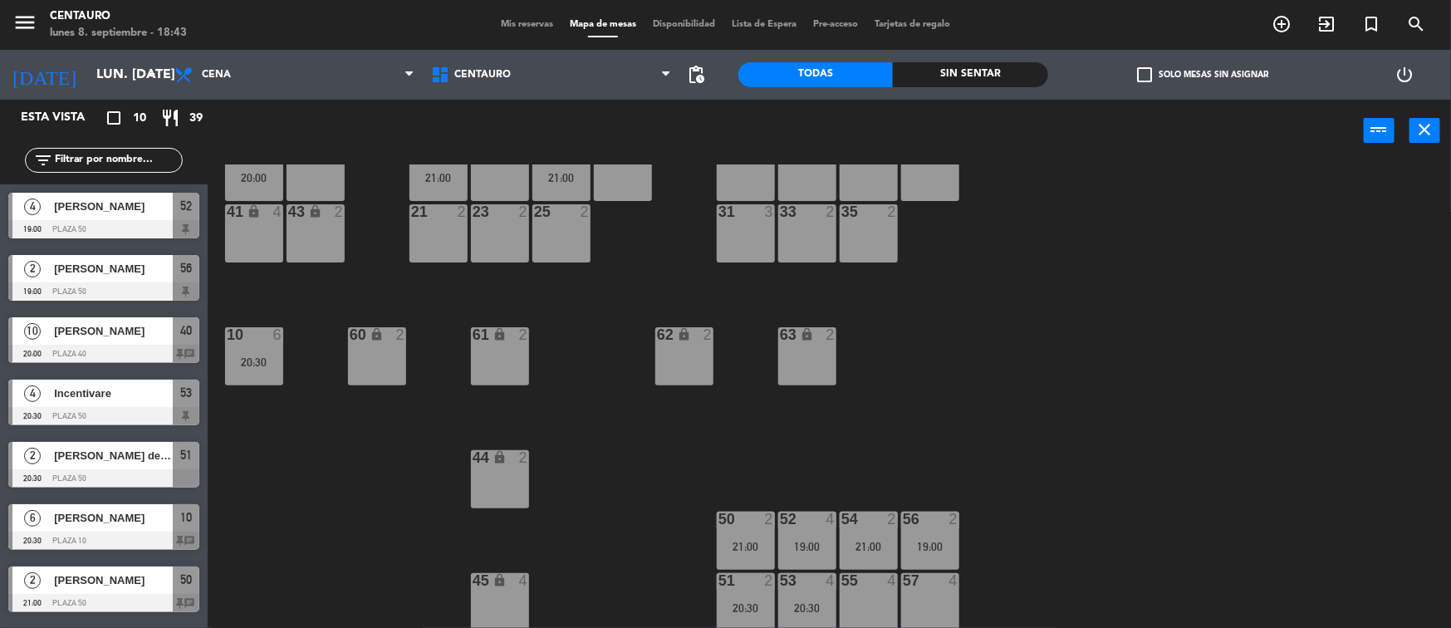
click at [861, 601] on div "55 4" at bounding box center [869, 602] width 58 height 58
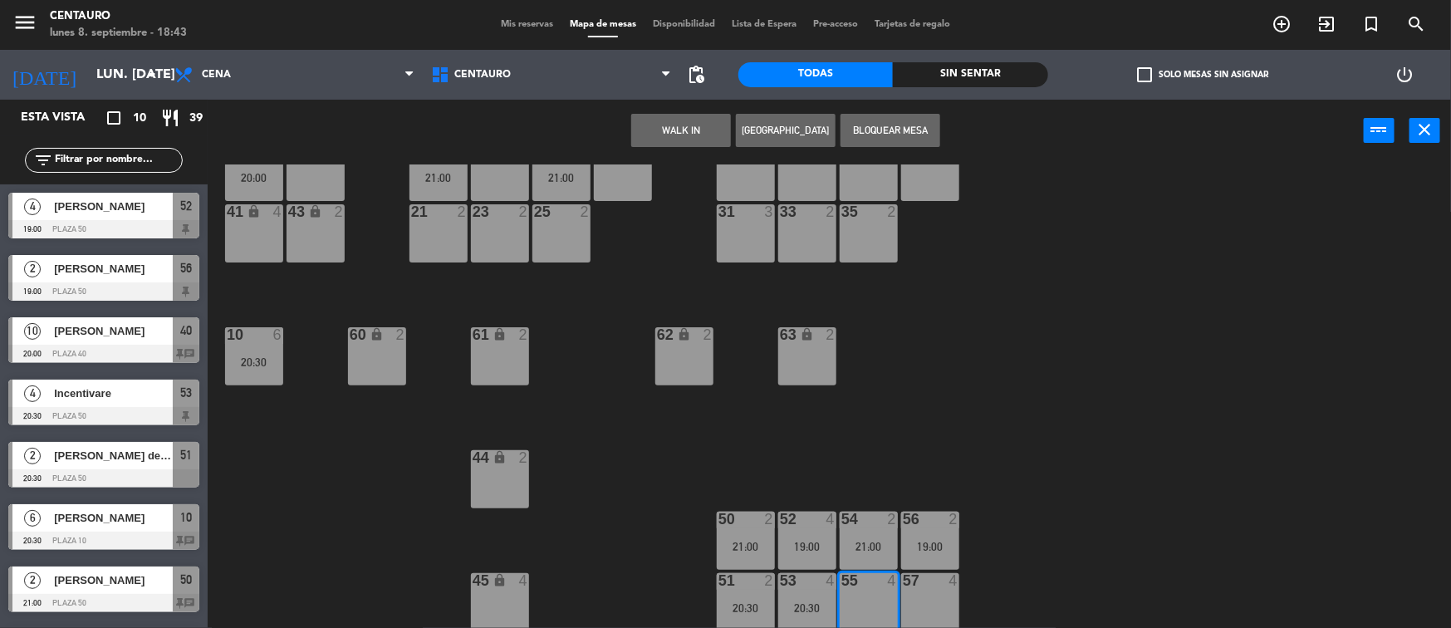
click at [794, 118] on button "[GEOGRAPHIC_DATA]" at bounding box center [786, 130] width 100 height 33
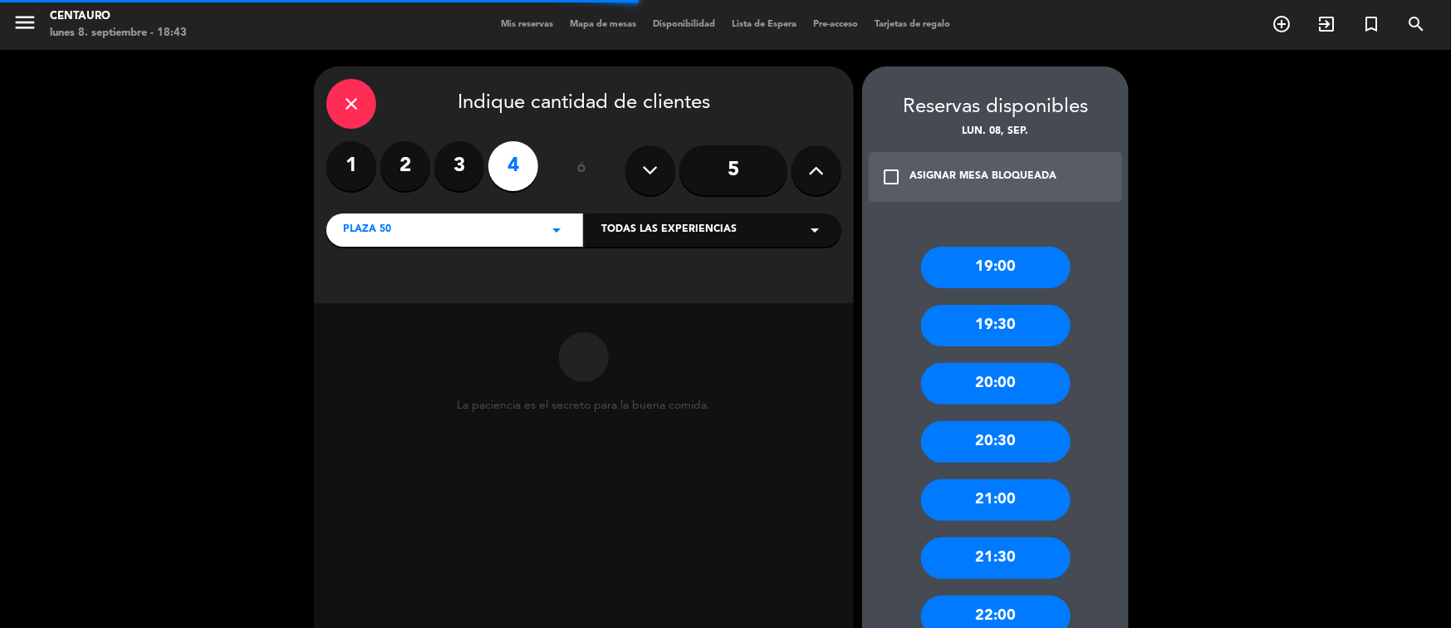
click at [466, 157] on label "3" at bounding box center [459, 166] width 50 height 50
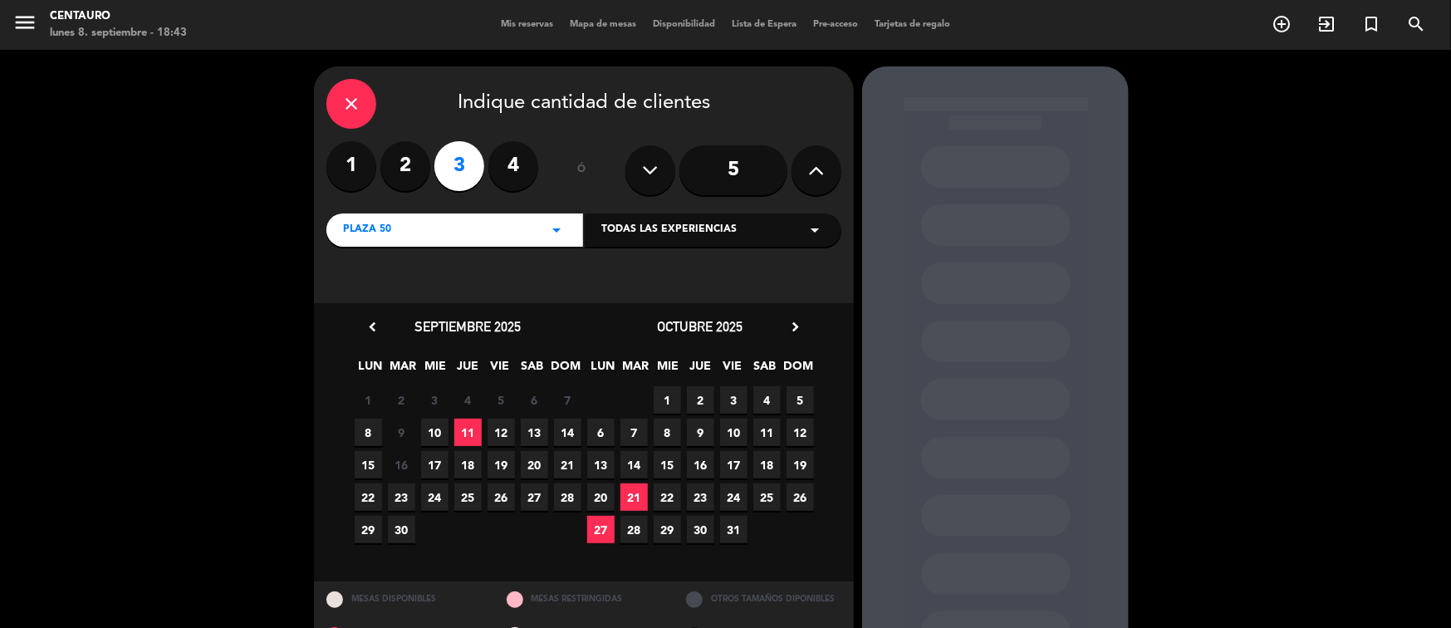
click at [361, 425] on span "8" at bounding box center [368, 432] width 27 height 27
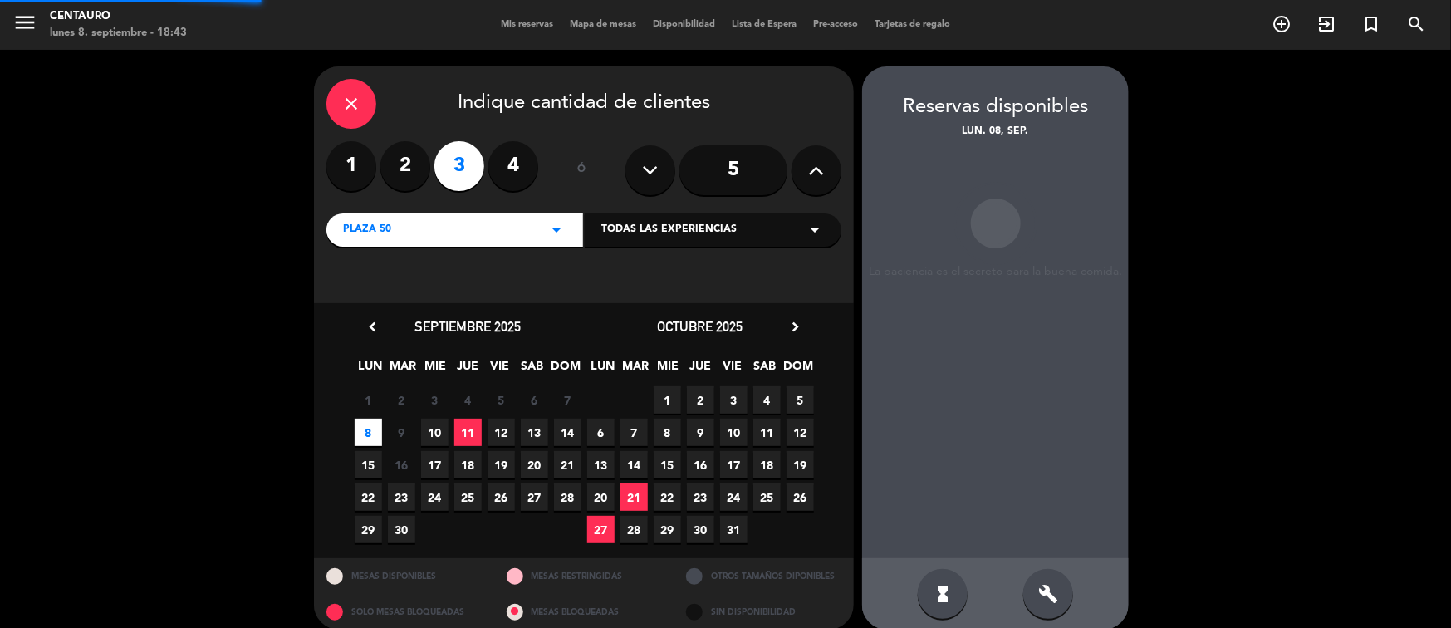
scroll to position [17, 0]
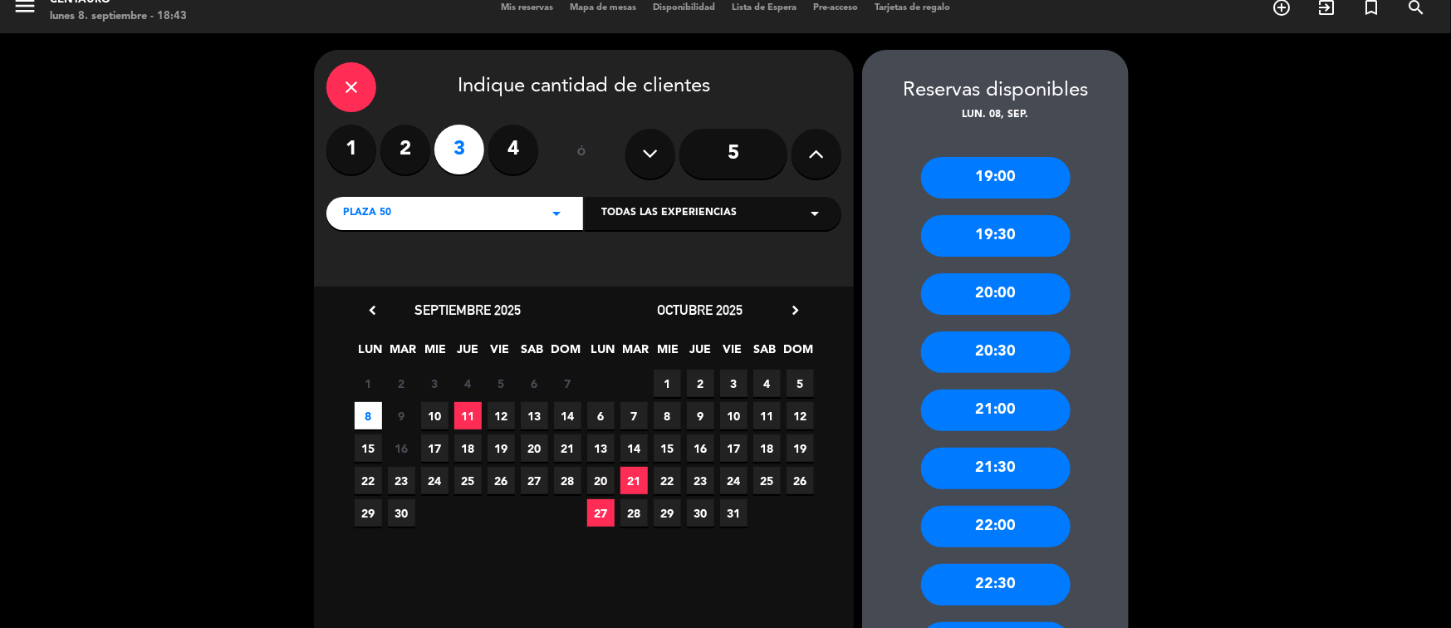
click at [998, 297] on div "20:00" at bounding box center [996, 294] width 150 height 42
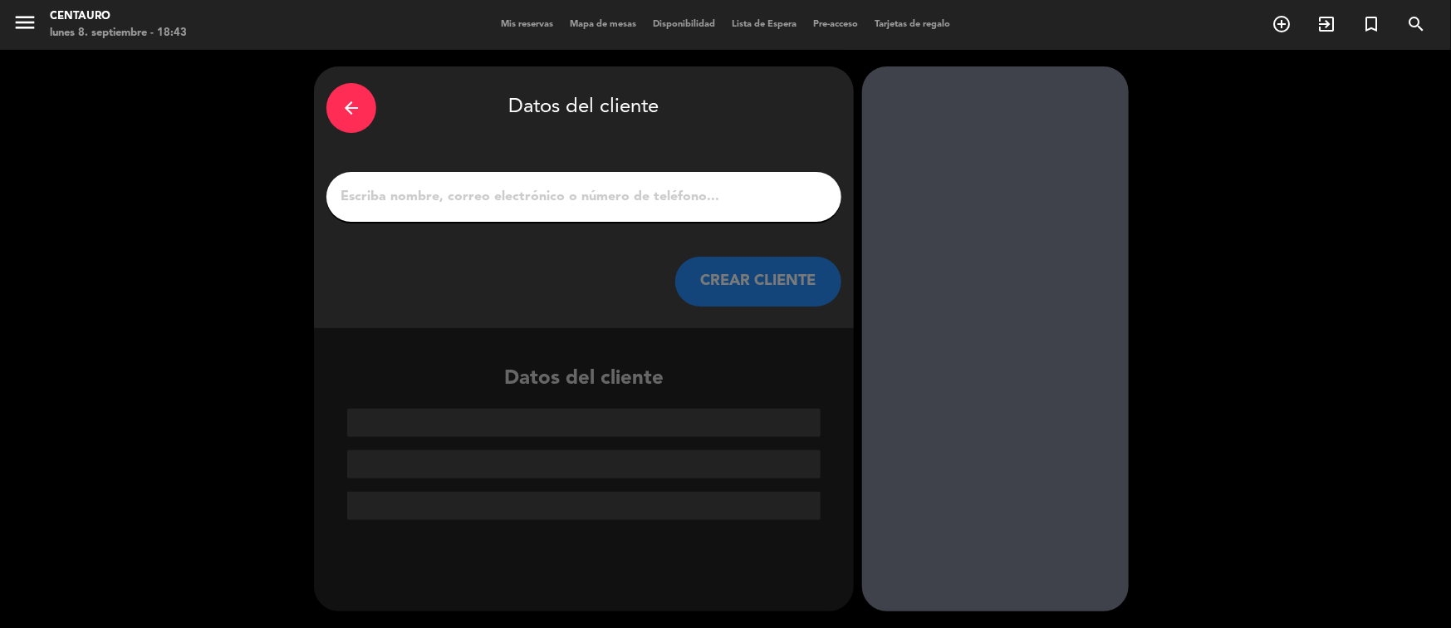
click at [720, 200] on input "1" at bounding box center [584, 196] width 490 height 23
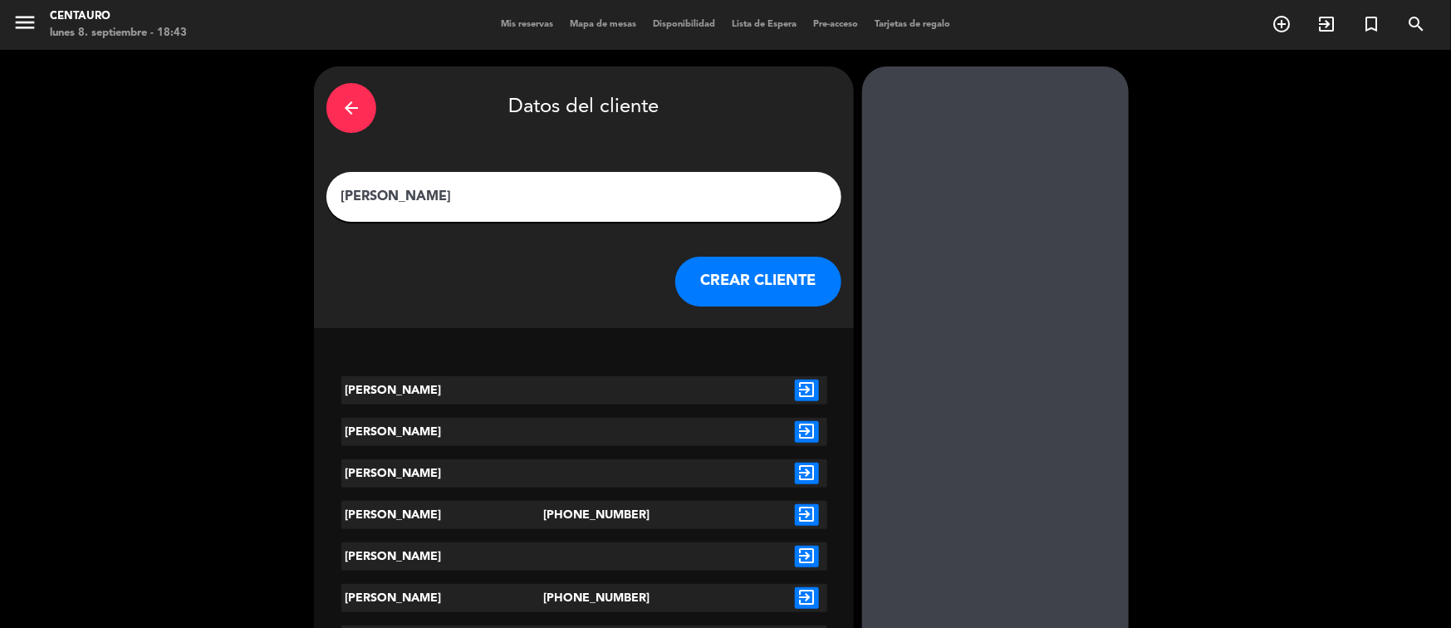
type input "[PERSON_NAME]"
click at [815, 385] on icon "exit_to_app" at bounding box center [807, 391] width 24 height 22
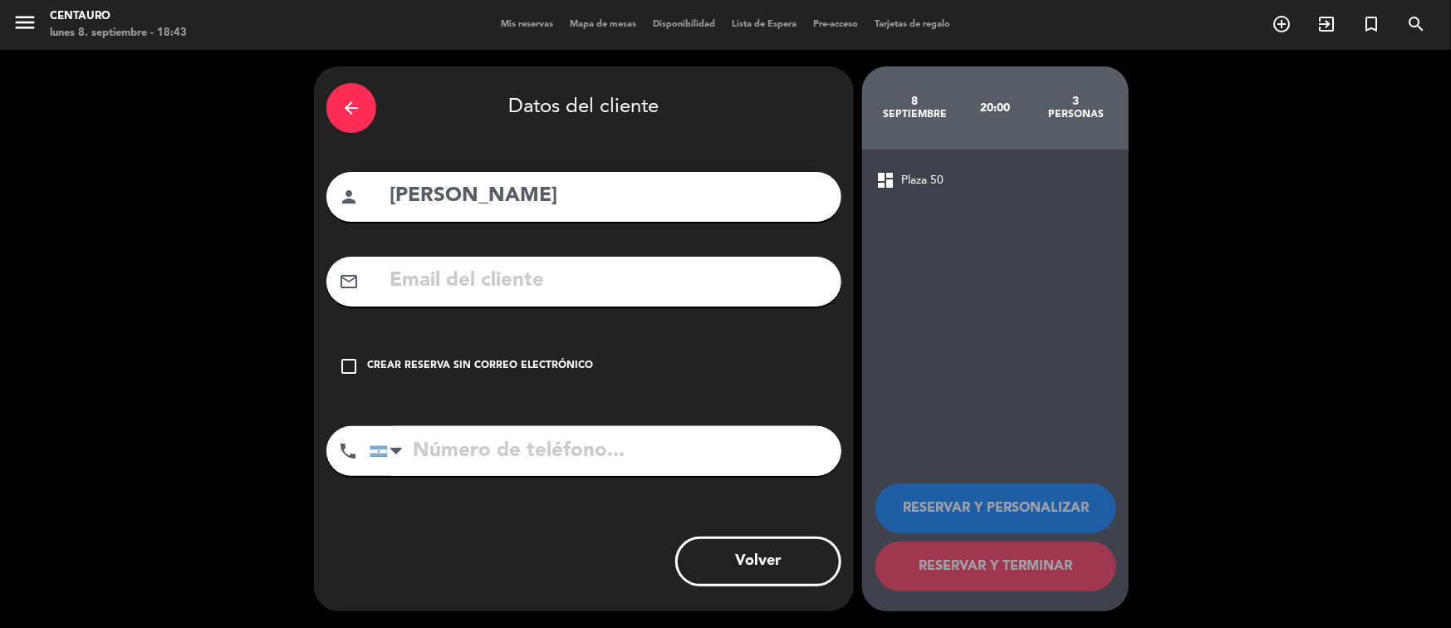
click at [607, 478] on div "phone [GEOGRAPHIC_DATA] +1 [GEOGRAPHIC_DATA] +44 [GEOGRAPHIC_DATA] ([GEOGRAPHIC…" at bounding box center [583, 456] width 515 height 61
click at [601, 459] on input "tel" at bounding box center [606, 451] width 472 height 50
type input "2634573622"
click at [406, 374] on div "check_box_outline_blank Crear reserva sin correo electrónico" at bounding box center [583, 366] width 515 height 50
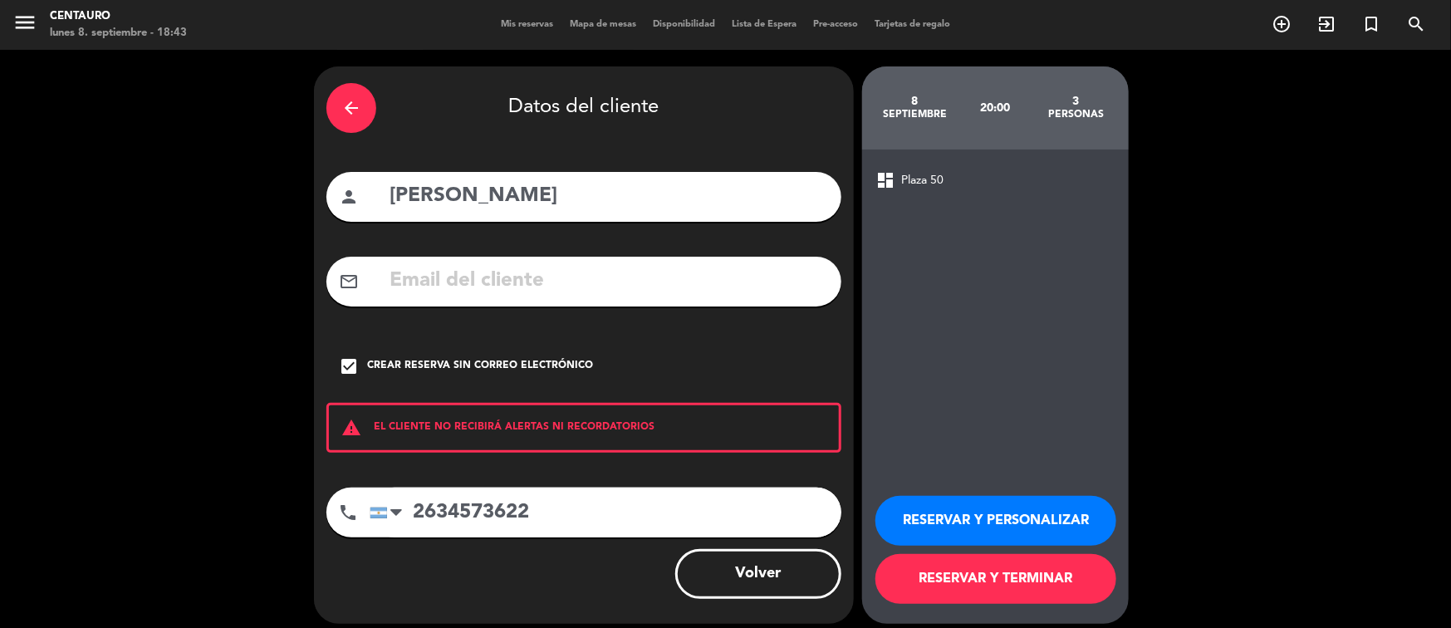
click at [999, 585] on button "RESERVAR Y TERMINAR" at bounding box center [996, 579] width 241 height 50
